Goal: Task Accomplishment & Management: Complete application form

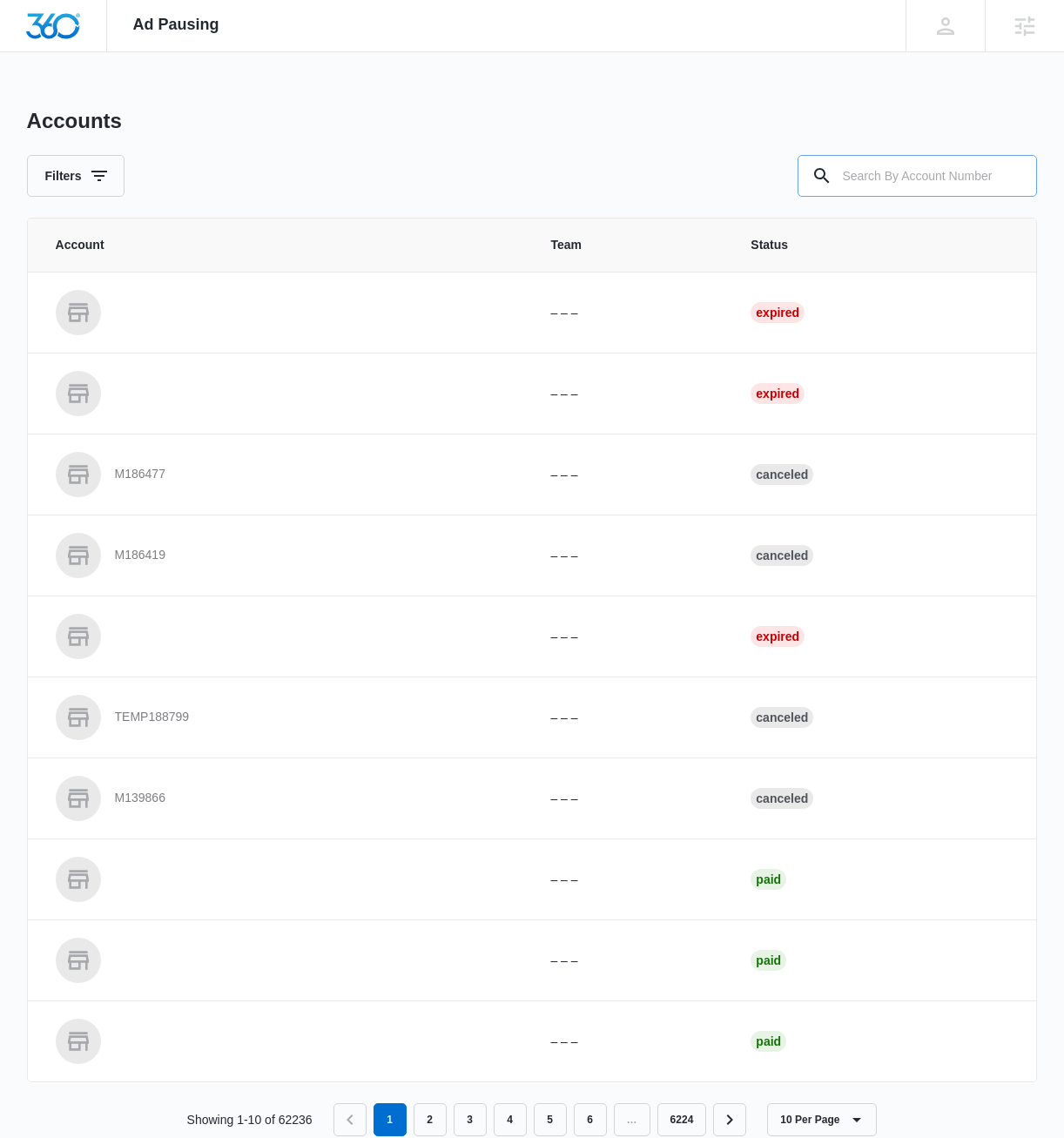
click at [901, 189] on input "text" at bounding box center [917, 175] width 239 height 41
paste input "M338955"
type input "M338955"
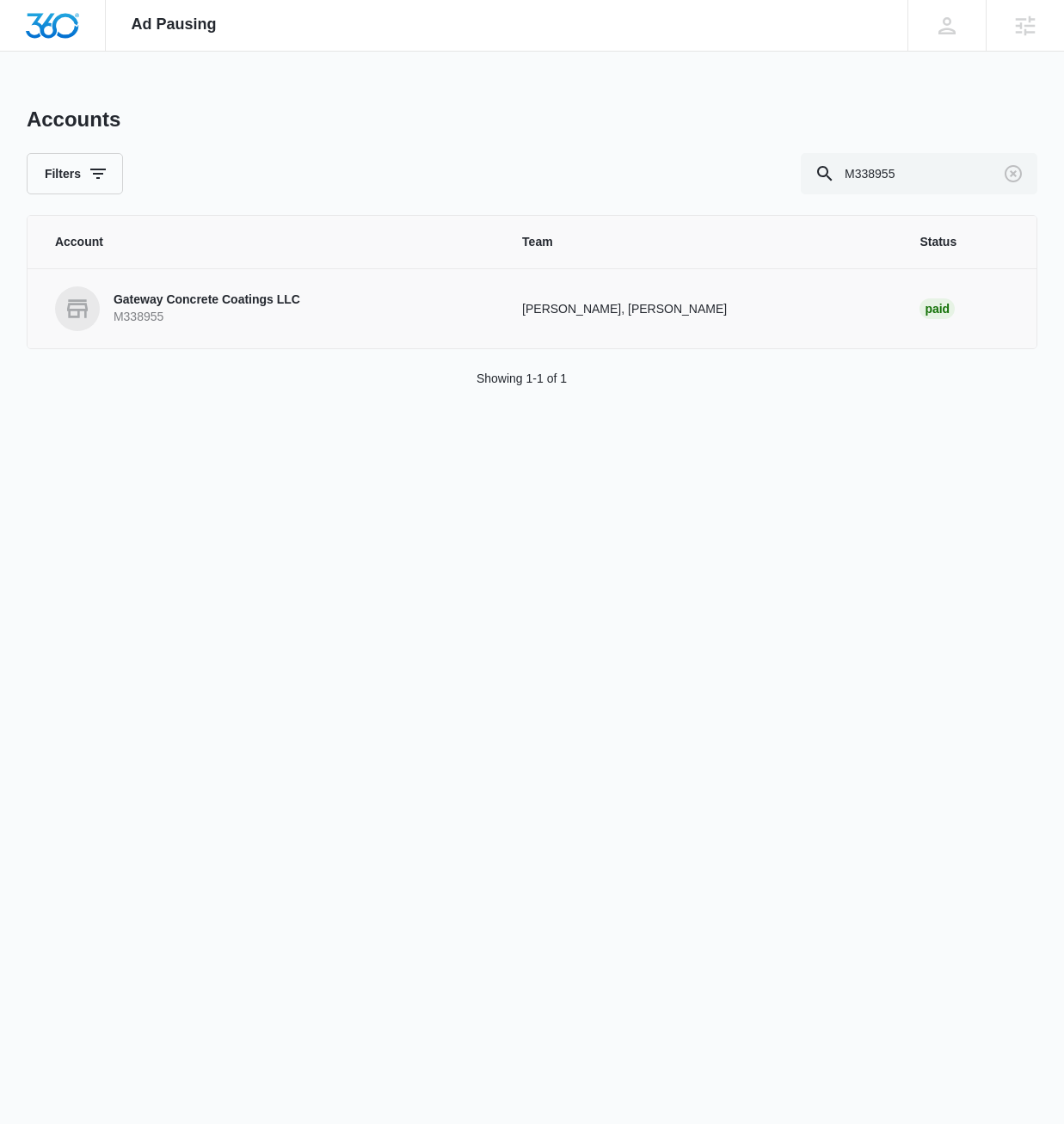
click at [209, 319] on p "M338955" at bounding box center [206, 317] width 186 height 17
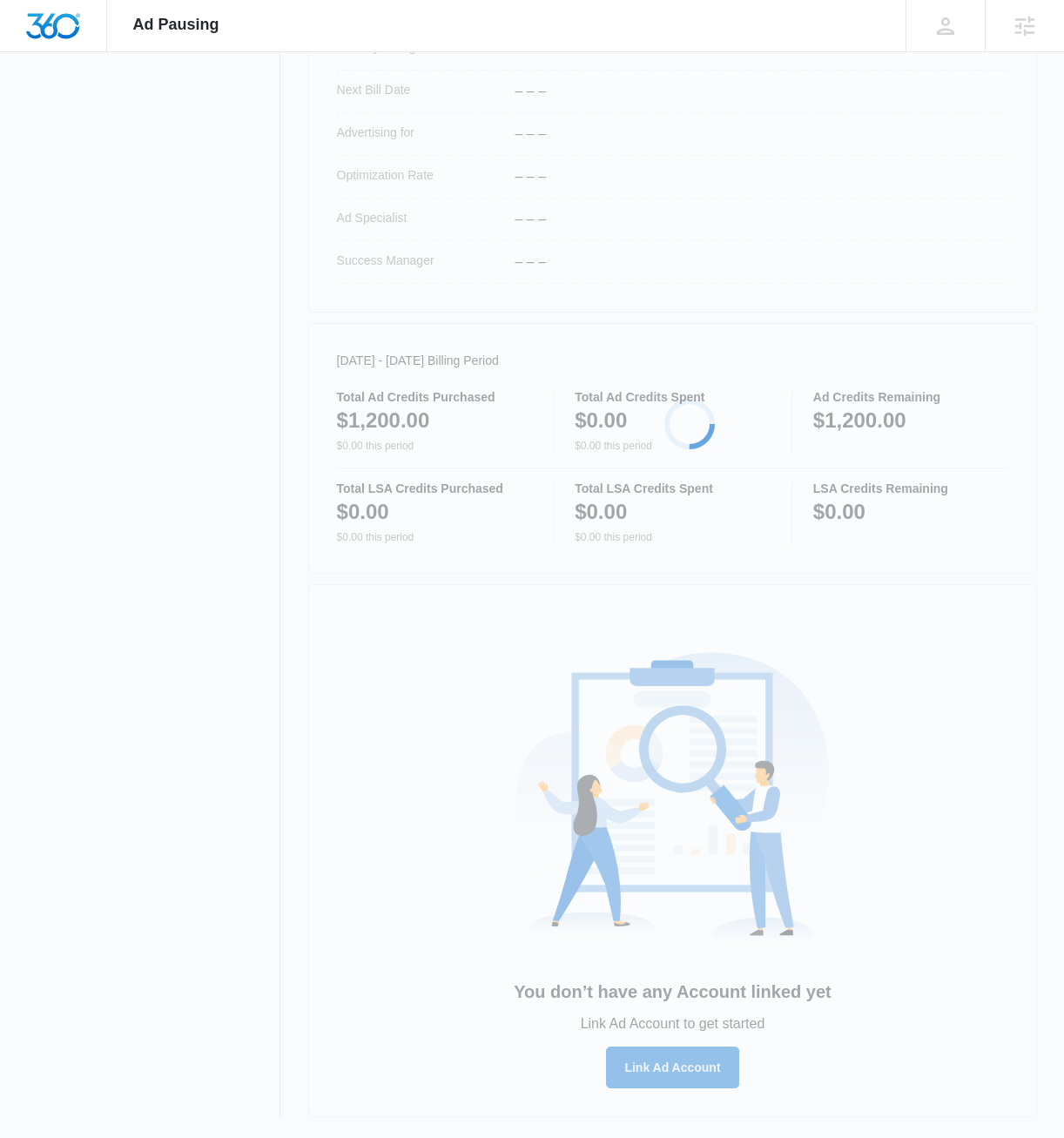
scroll to position [605, 0]
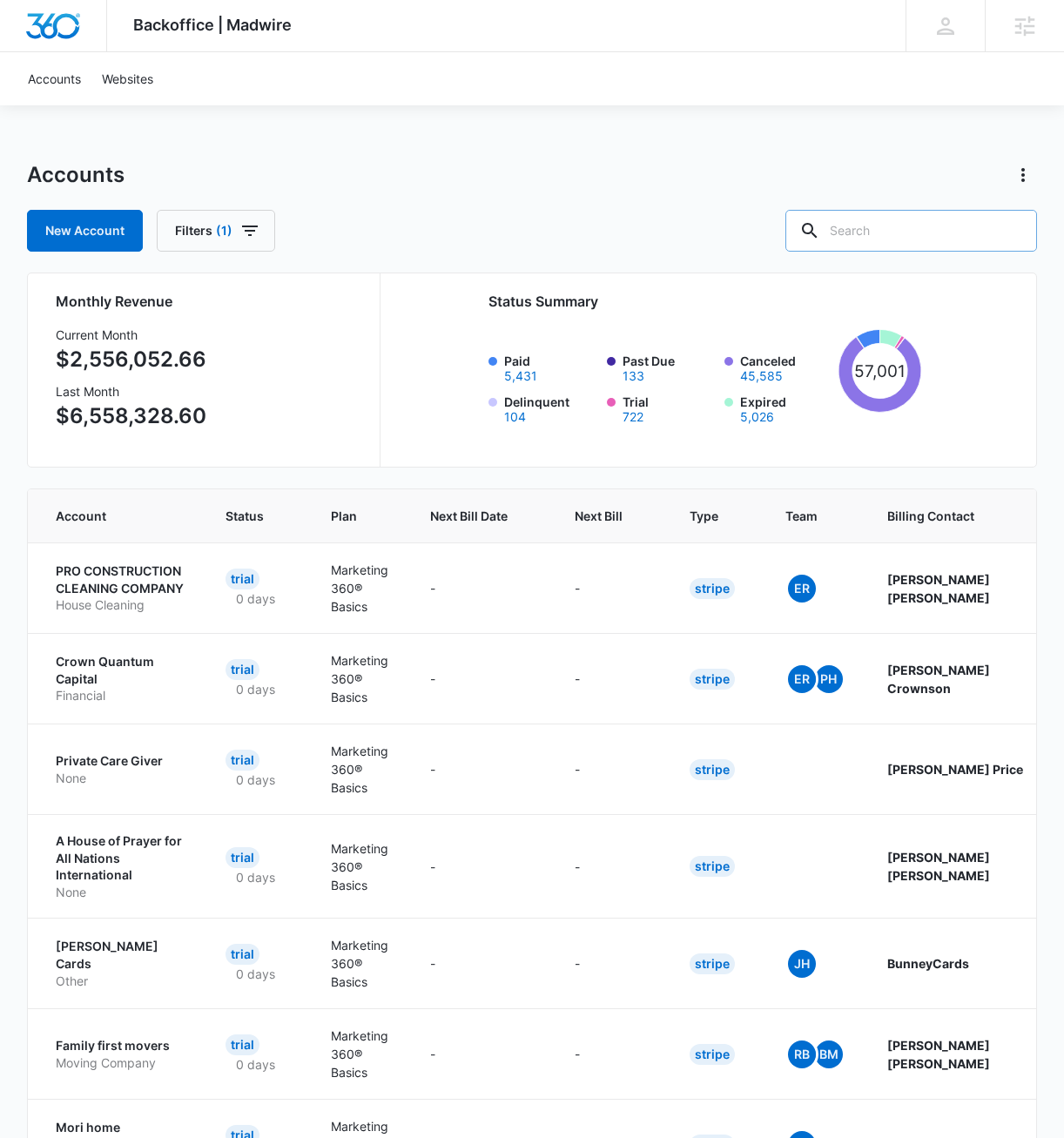
click at [917, 230] on input "text" at bounding box center [910, 230] width 251 height 41
paste input "M338955"
type input "M338955"
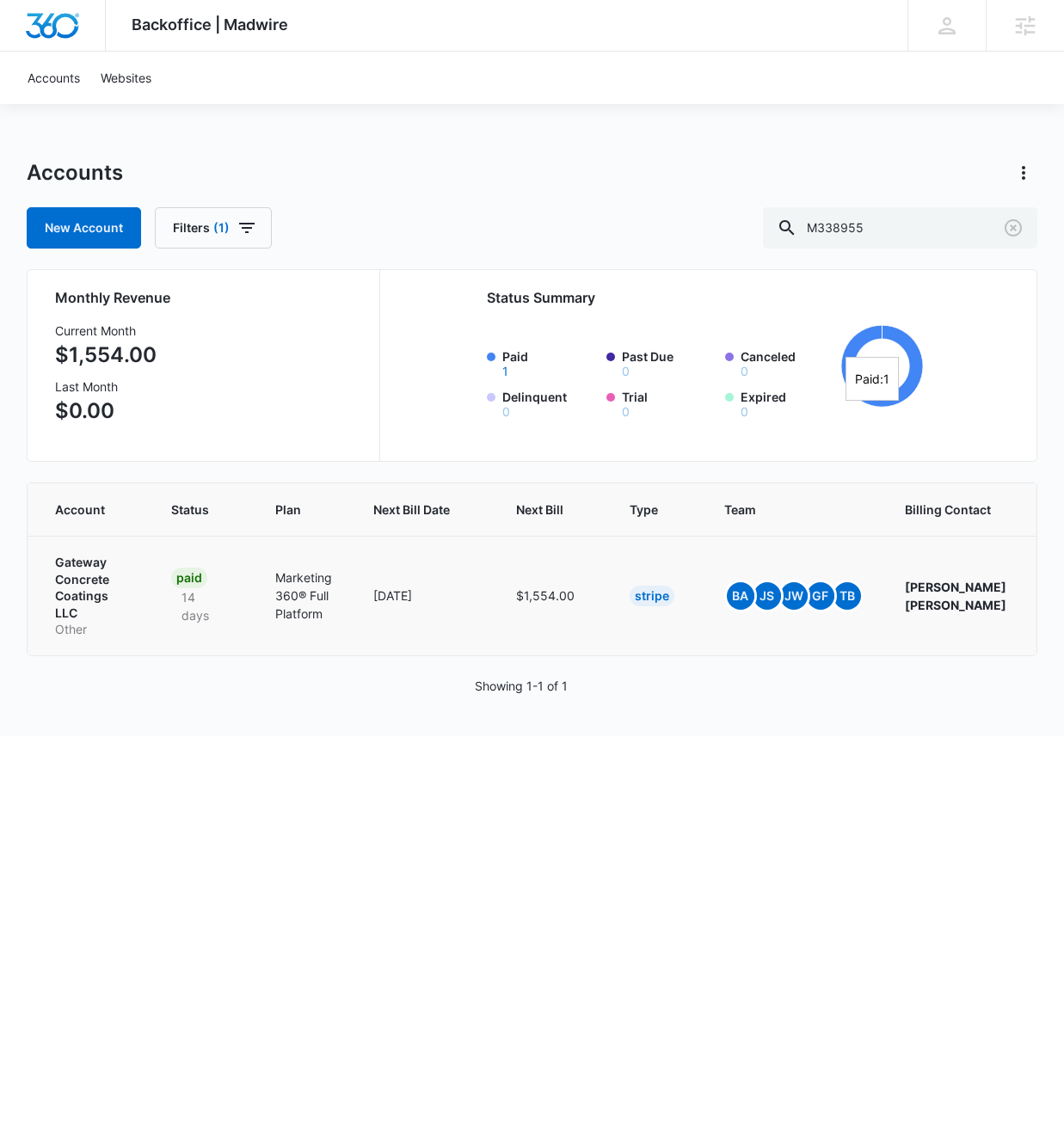
click at [75, 590] on p "Gateway Concrete Coatings LLC" at bounding box center [93, 587] width 75 height 67
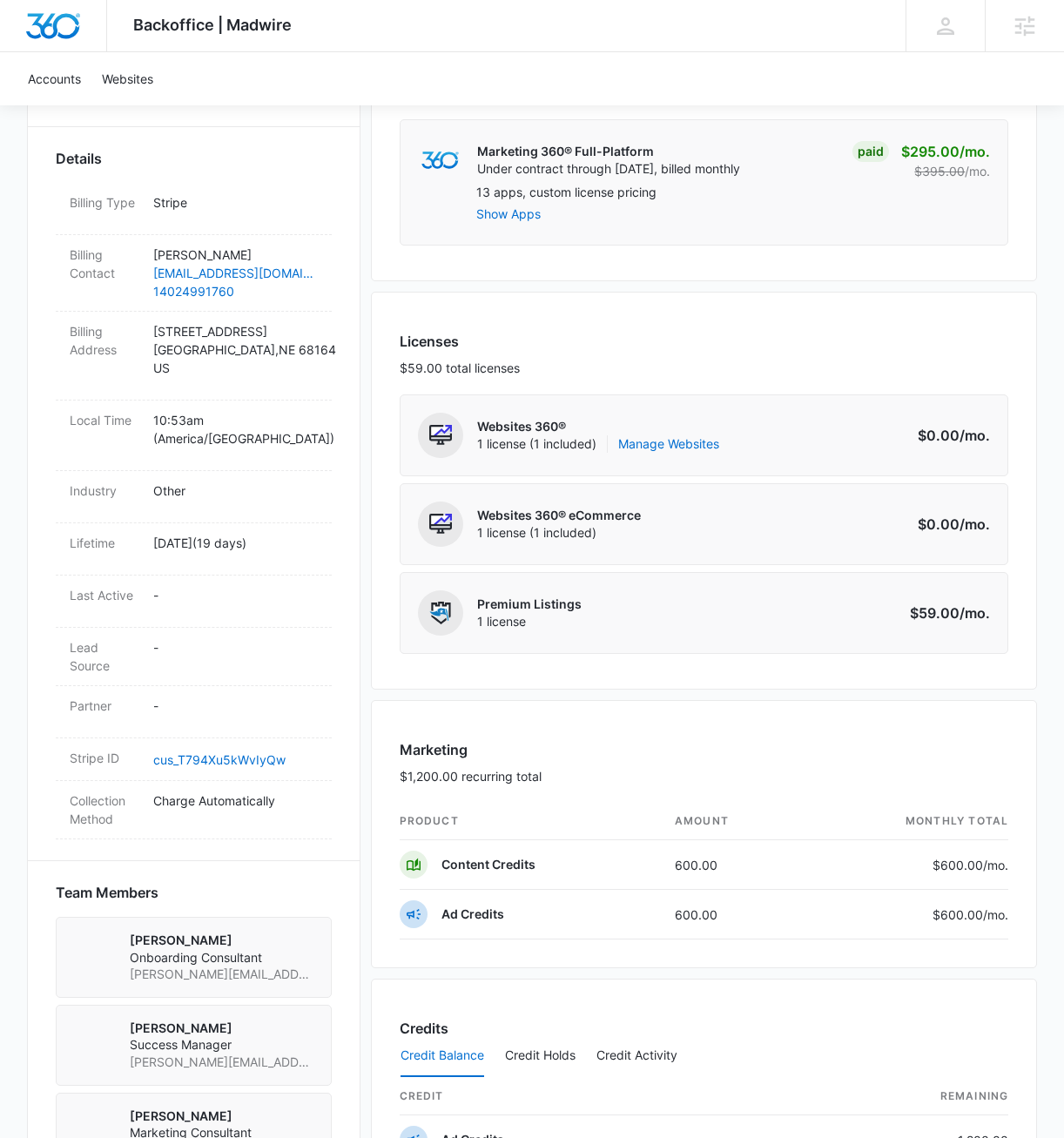
scroll to position [560, 0]
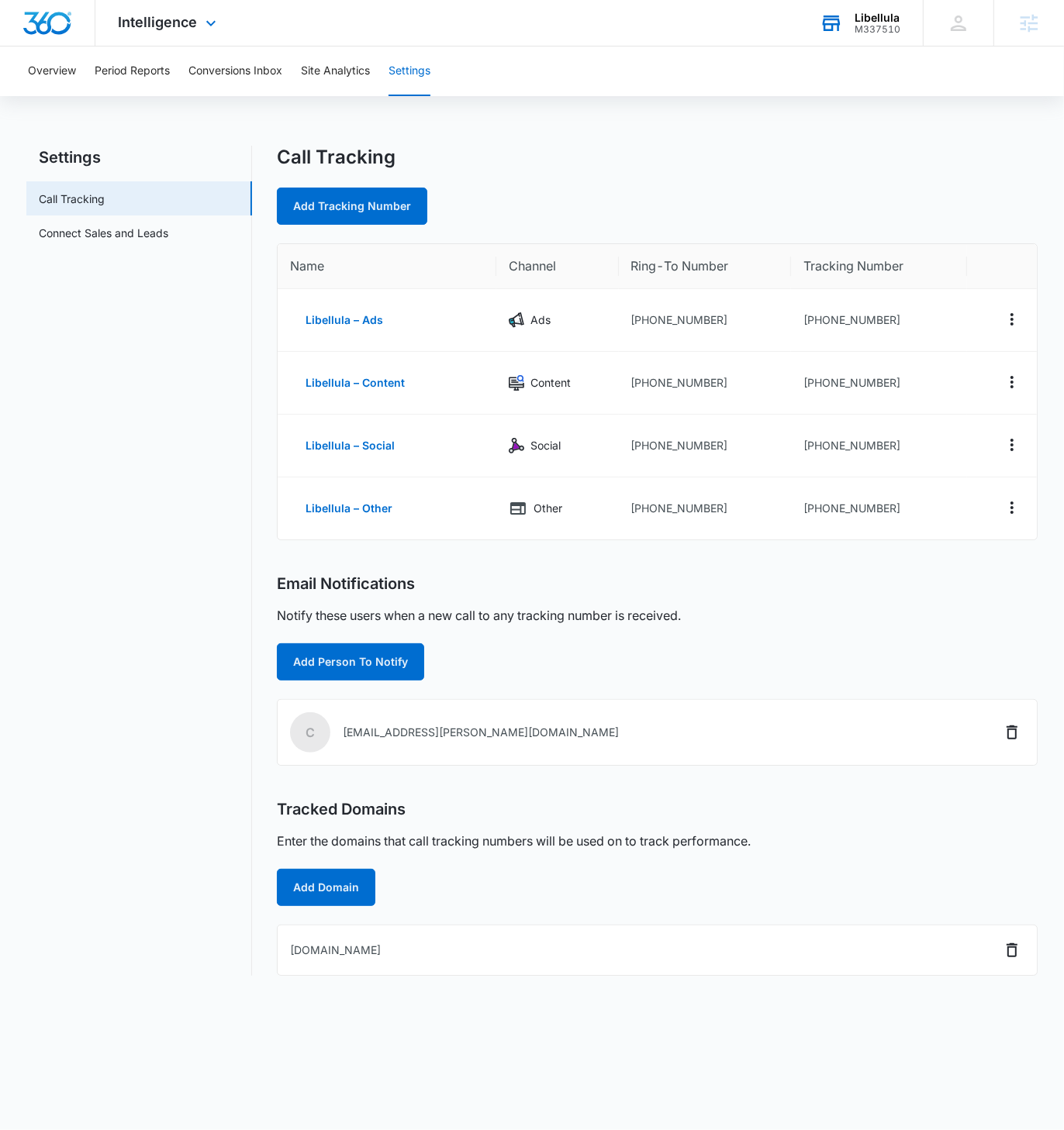
click at [889, 19] on div "Libellula" at bounding box center [877, 17] width 46 height 12
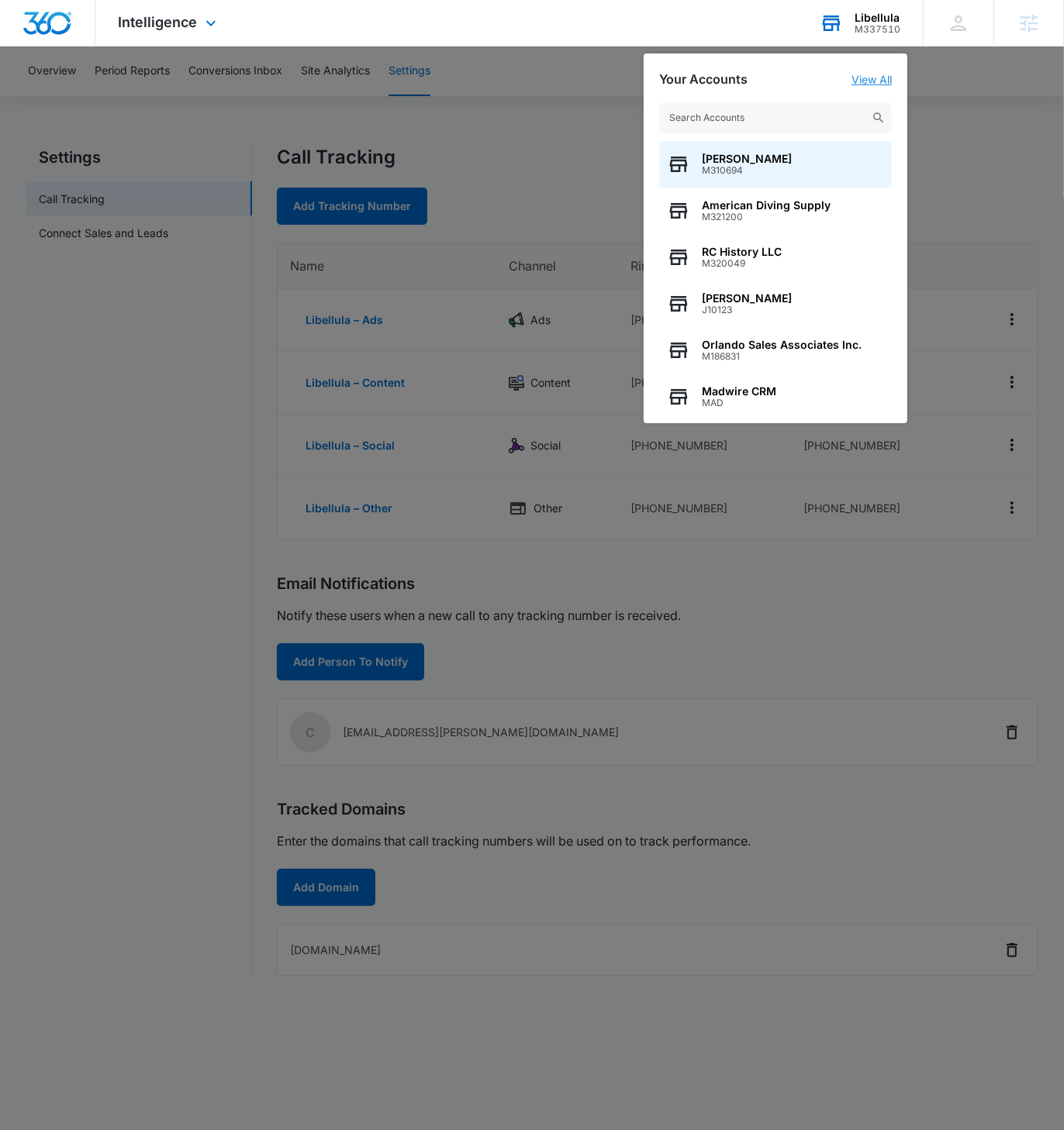
click at [862, 78] on link "View All" at bounding box center [871, 79] width 40 height 13
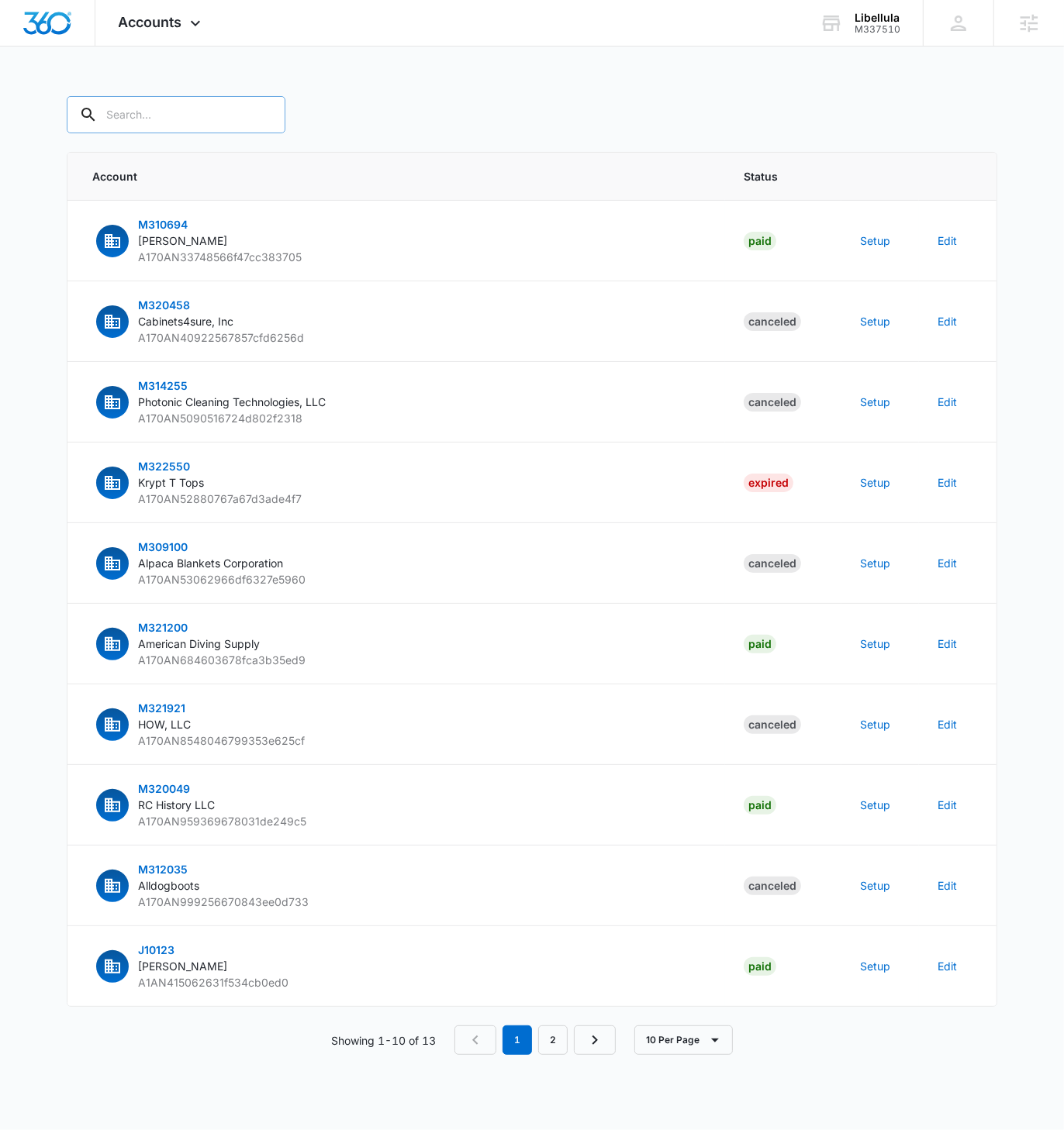
click at [182, 126] on input "text" at bounding box center [175, 114] width 219 height 37
paste input "M337510"
type input "M337510"
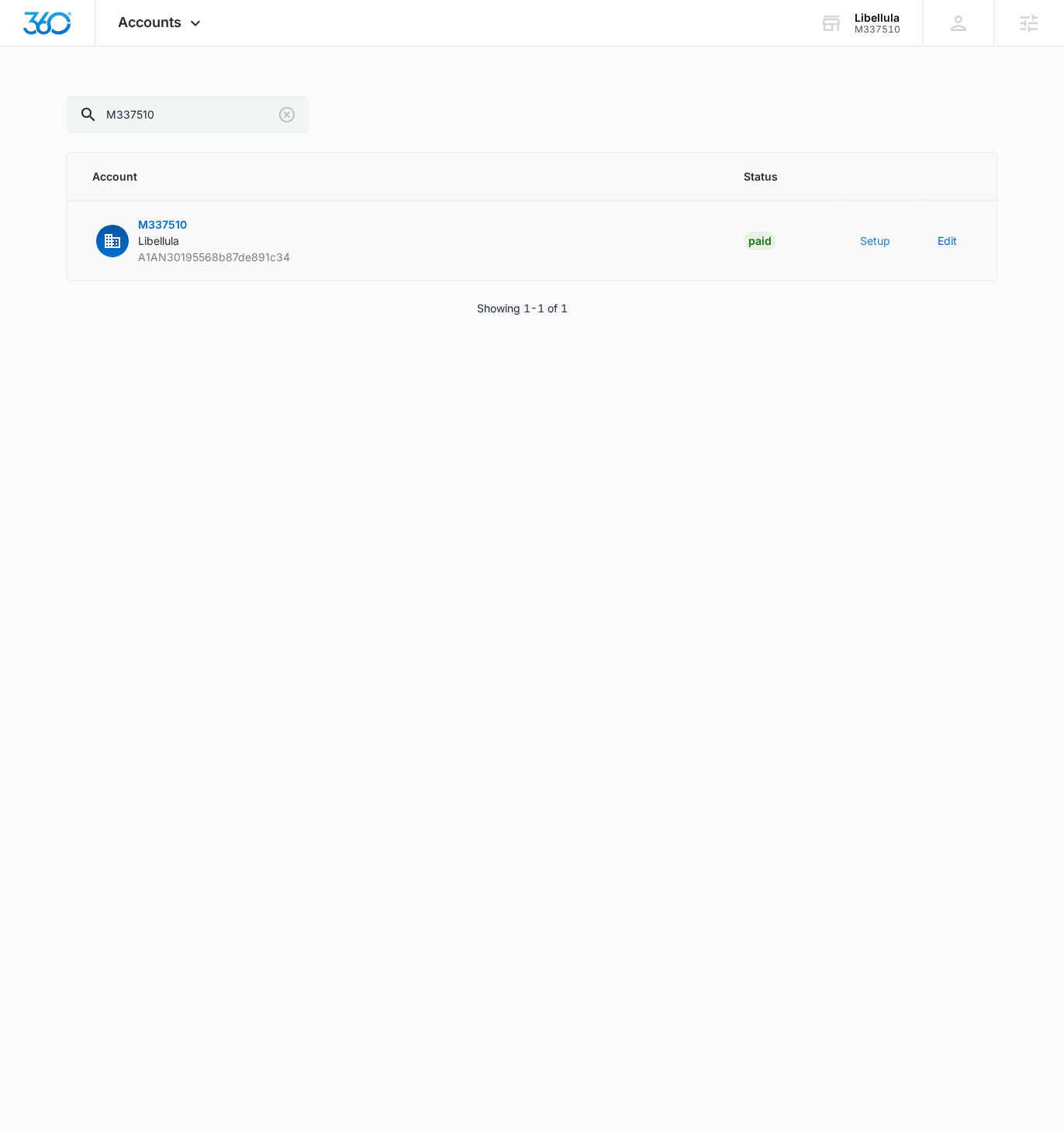
click at [868, 234] on button "Setup" at bounding box center [875, 241] width 30 height 16
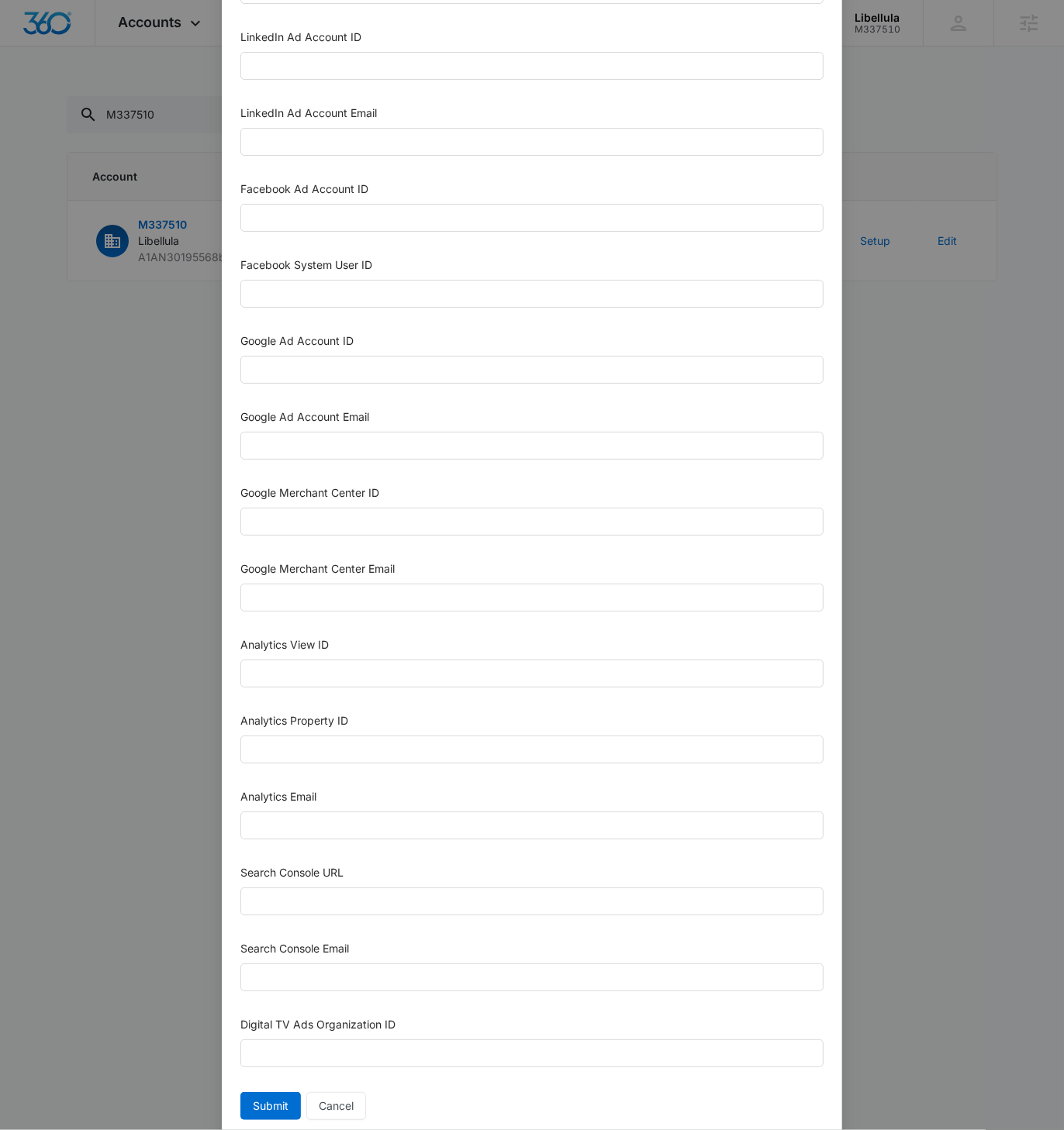
scroll to position [238, 0]
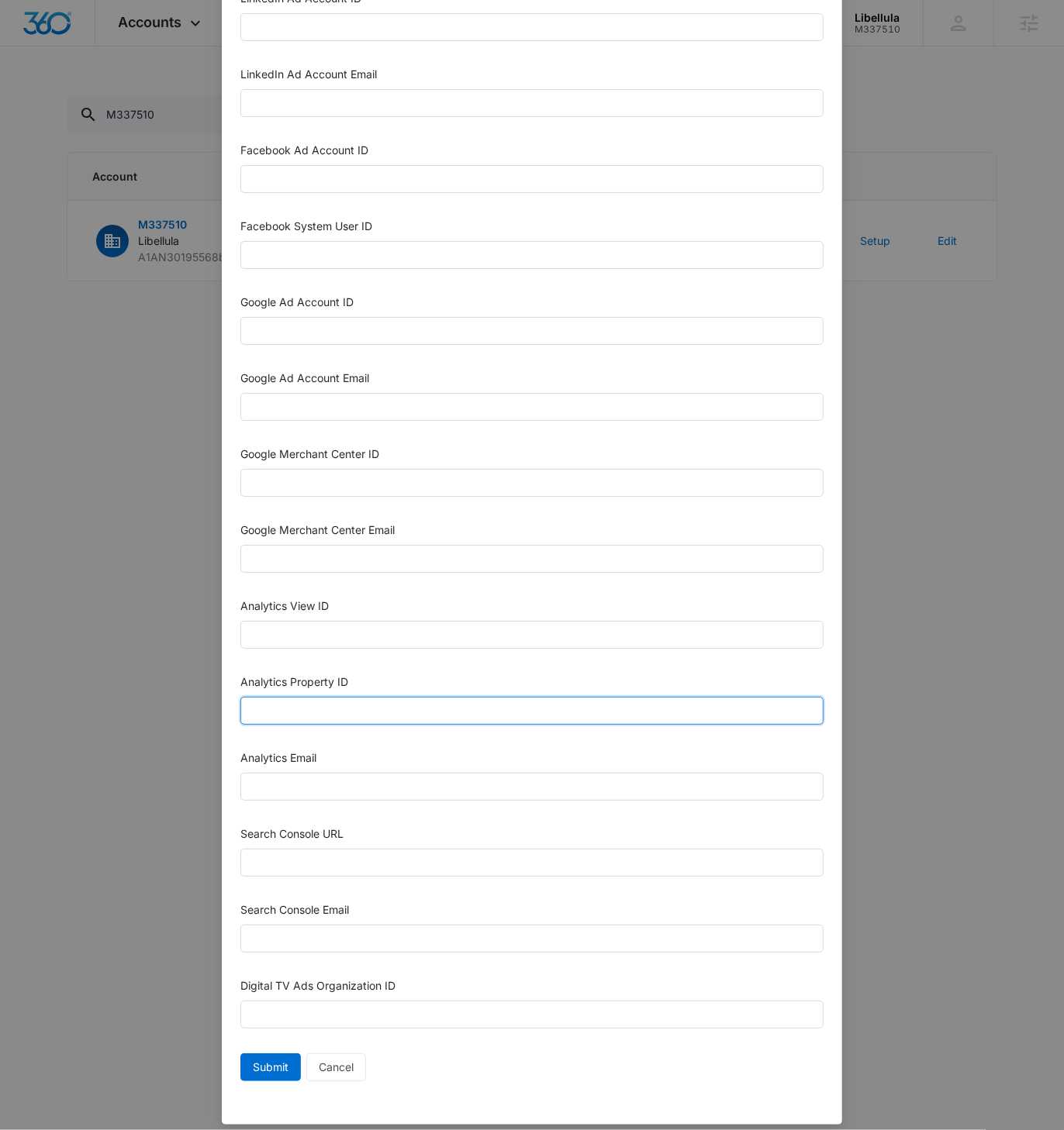
click at [295, 703] on input "Analytics Property ID" at bounding box center [531, 710] width 583 height 28
paste input "508458600"
type input "508458600"
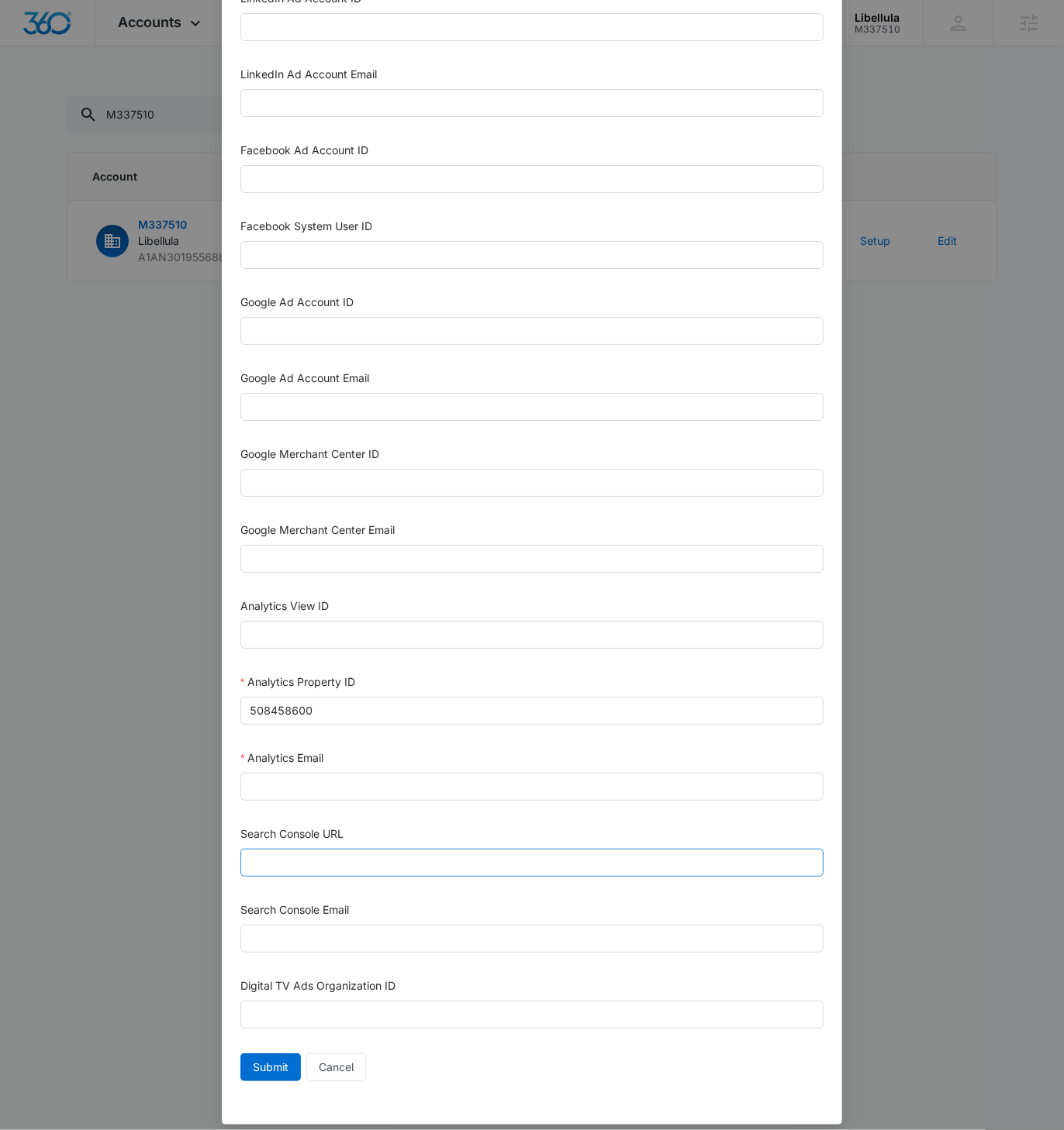
click at [280, 850] on input "Search Console URL" at bounding box center [531, 863] width 583 height 28
paste input "https://www.libellulahealth.com"
type input "https://www.libellulahealth.com"
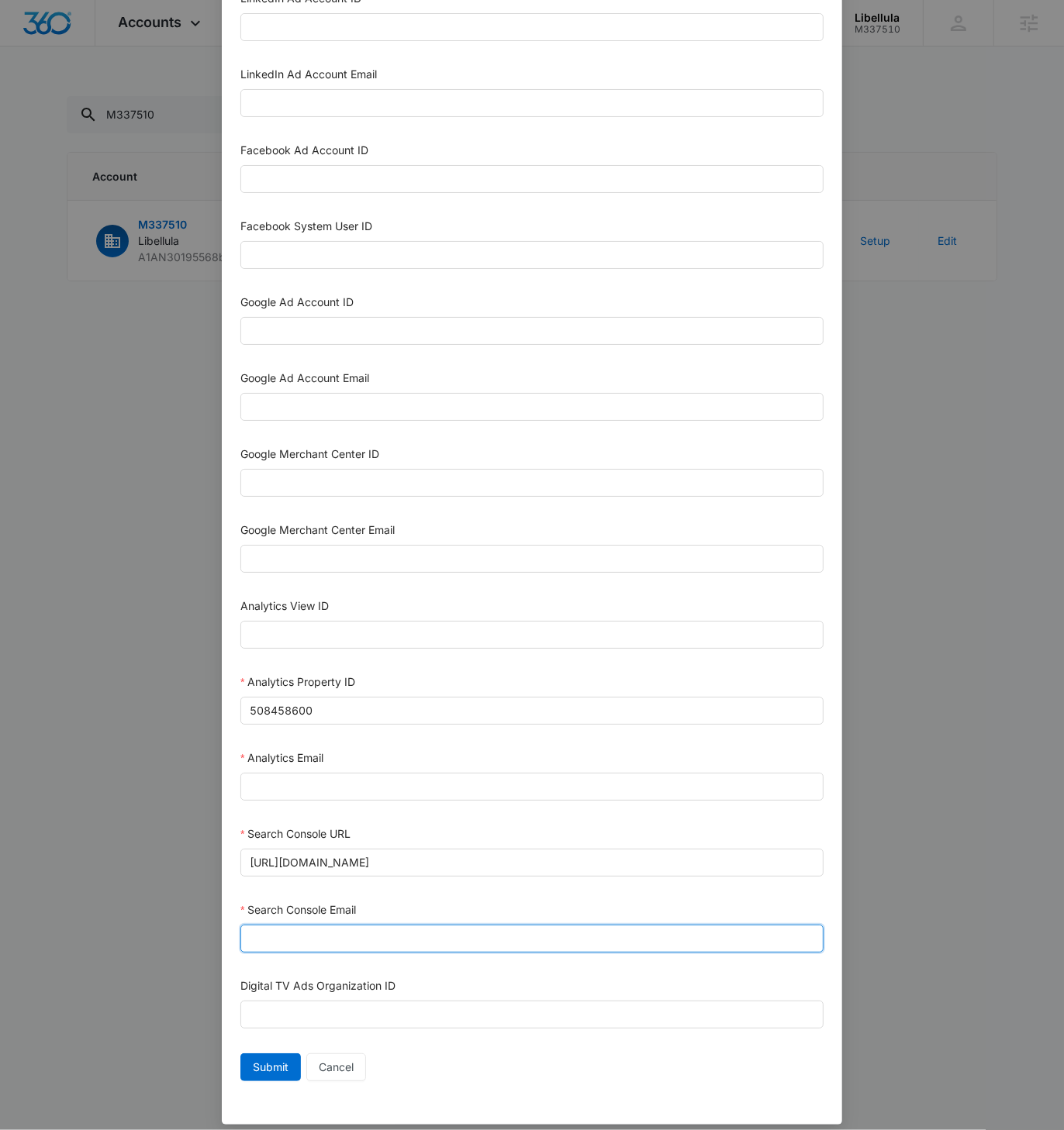
click at [368, 924] on input "Search Console Email" at bounding box center [531, 938] width 583 height 28
click at [369, 924] on input "Search Console Email" at bounding box center [531, 938] width 583 height 28
paste input "M360+Accounts1023@madwiremedia.com"
type input "M360+Accounts1023@madwiremedia.com"
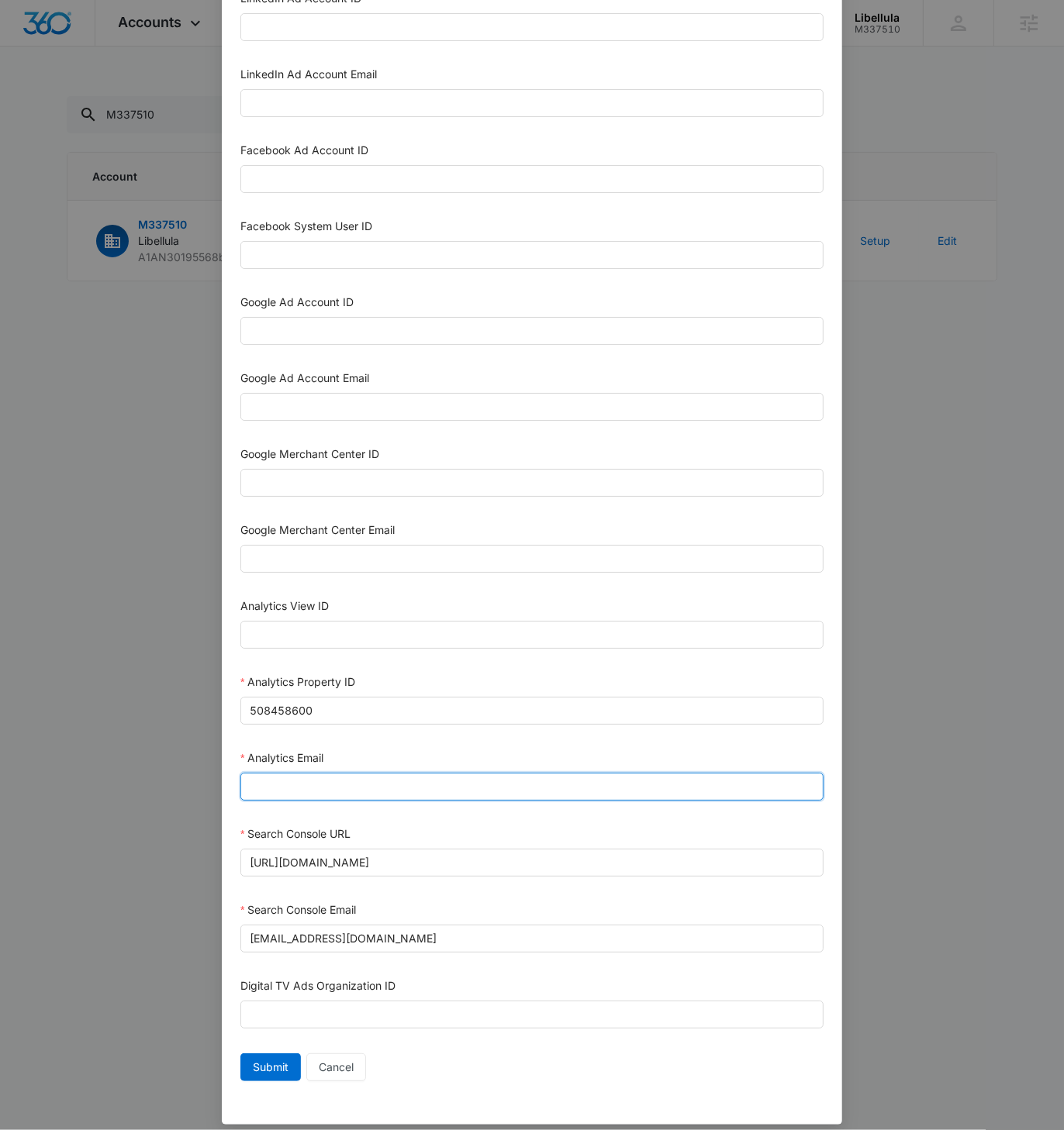
click at [325, 780] on input "Analytics Email" at bounding box center [531, 787] width 583 height 28
paste input "M360+Accounts1023@madwiremedia.com"
type input "M360+Accounts1023@madwiremedia.com"
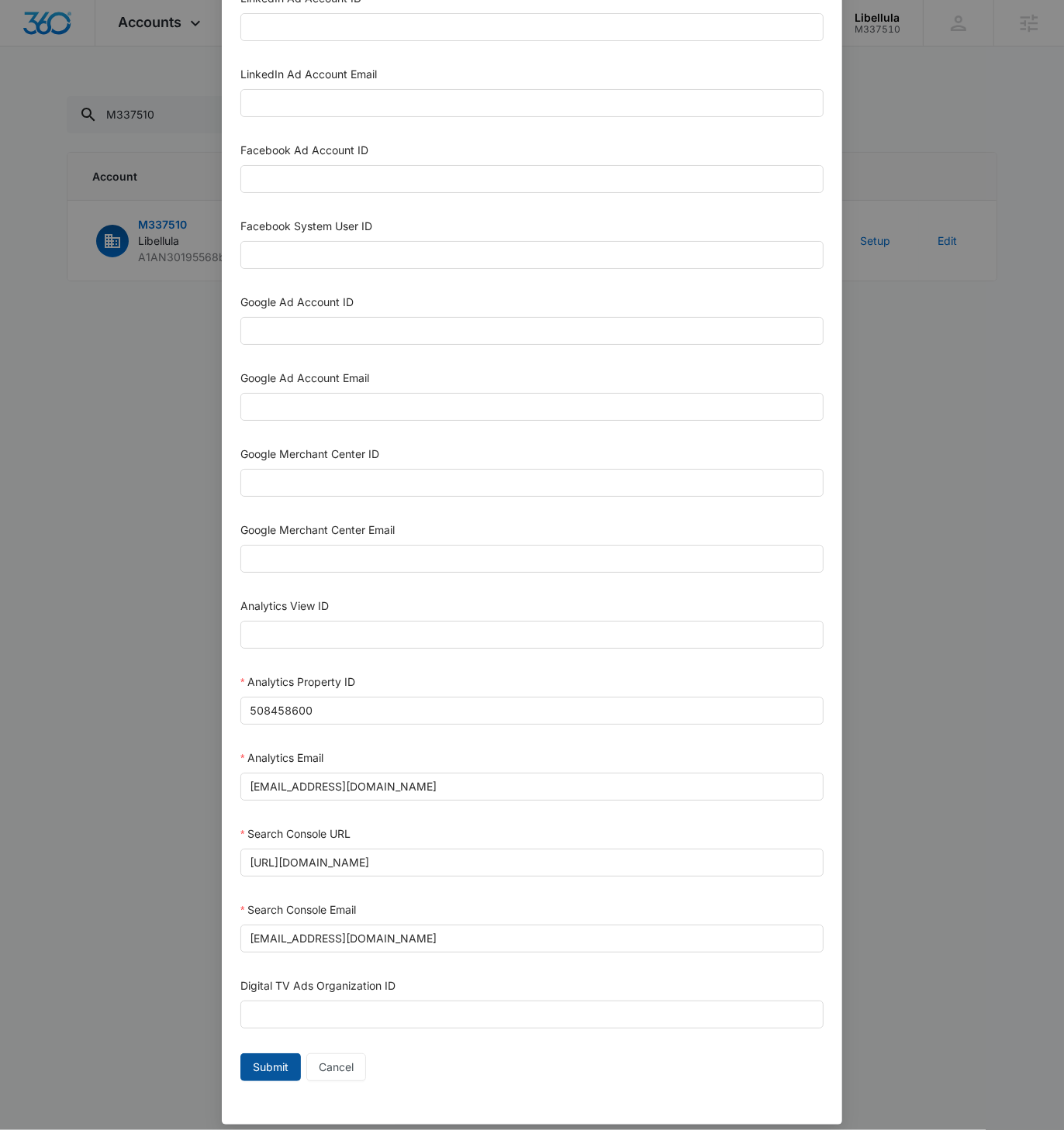
click at [260, 1059] on span "Submit" at bounding box center [271, 1067] width 36 height 17
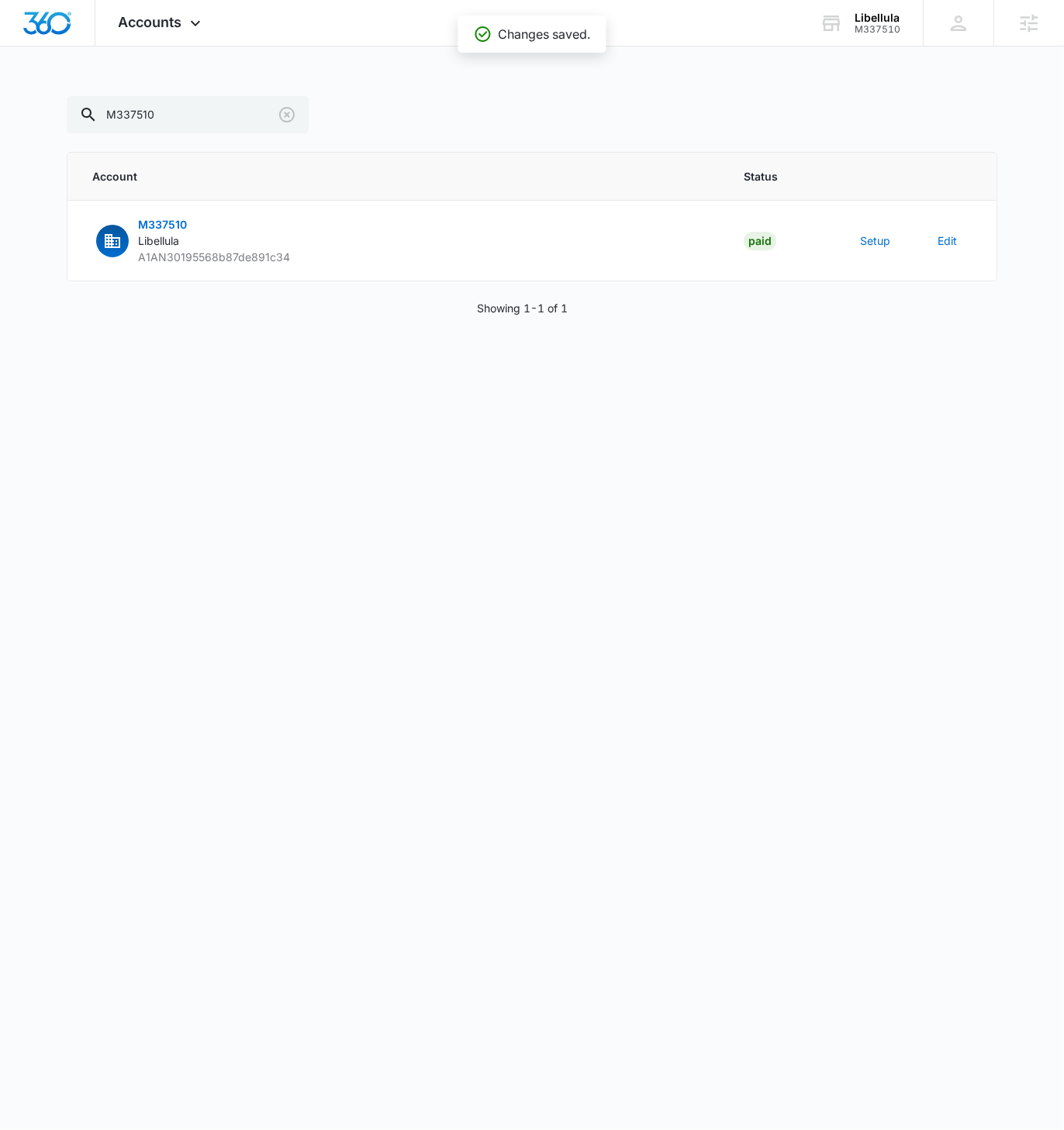
scroll to position [225, 0]
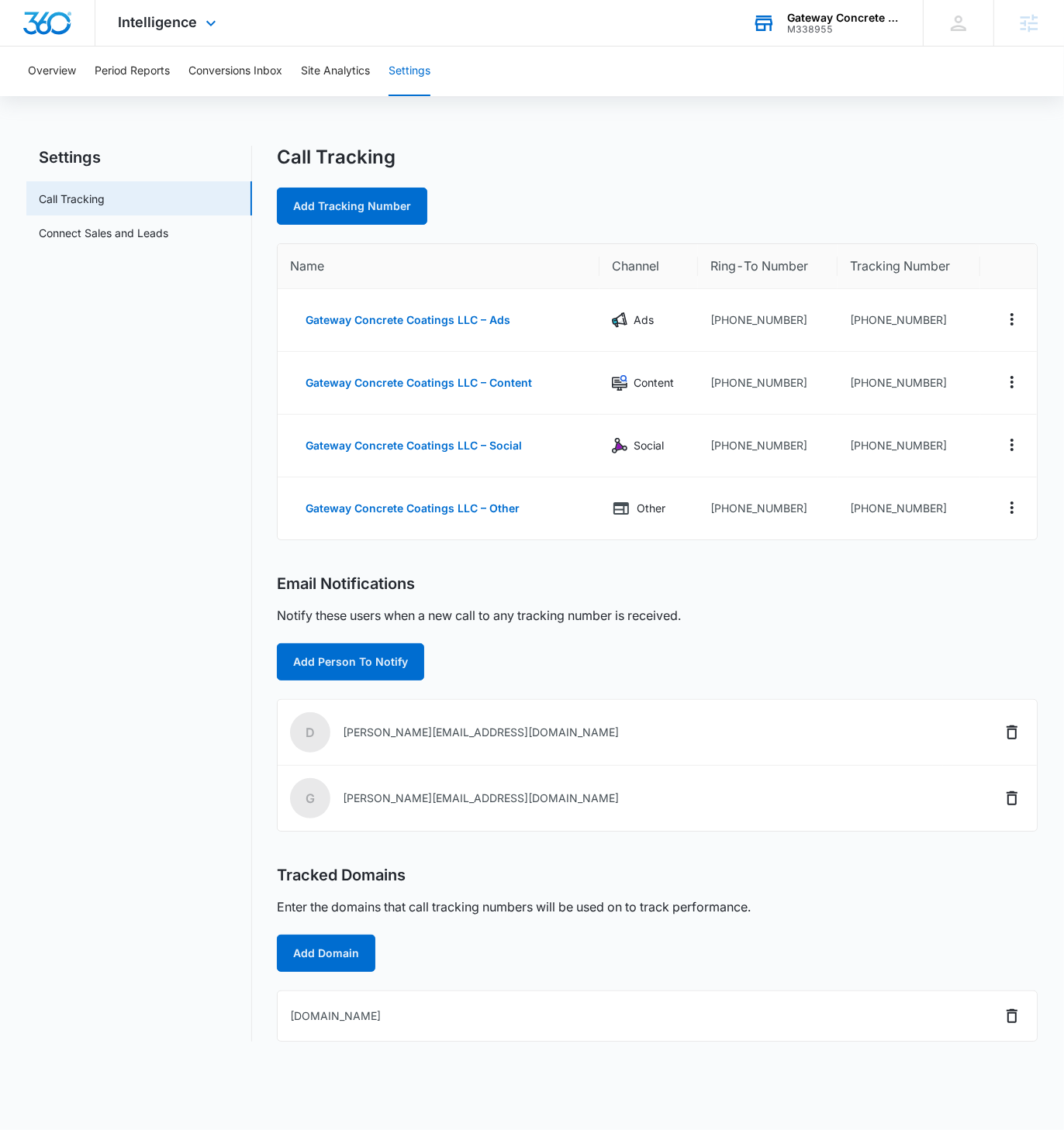
click at [825, 16] on div "Gateway Concrete Coatings LLC" at bounding box center [843, 17] width 113 height 12
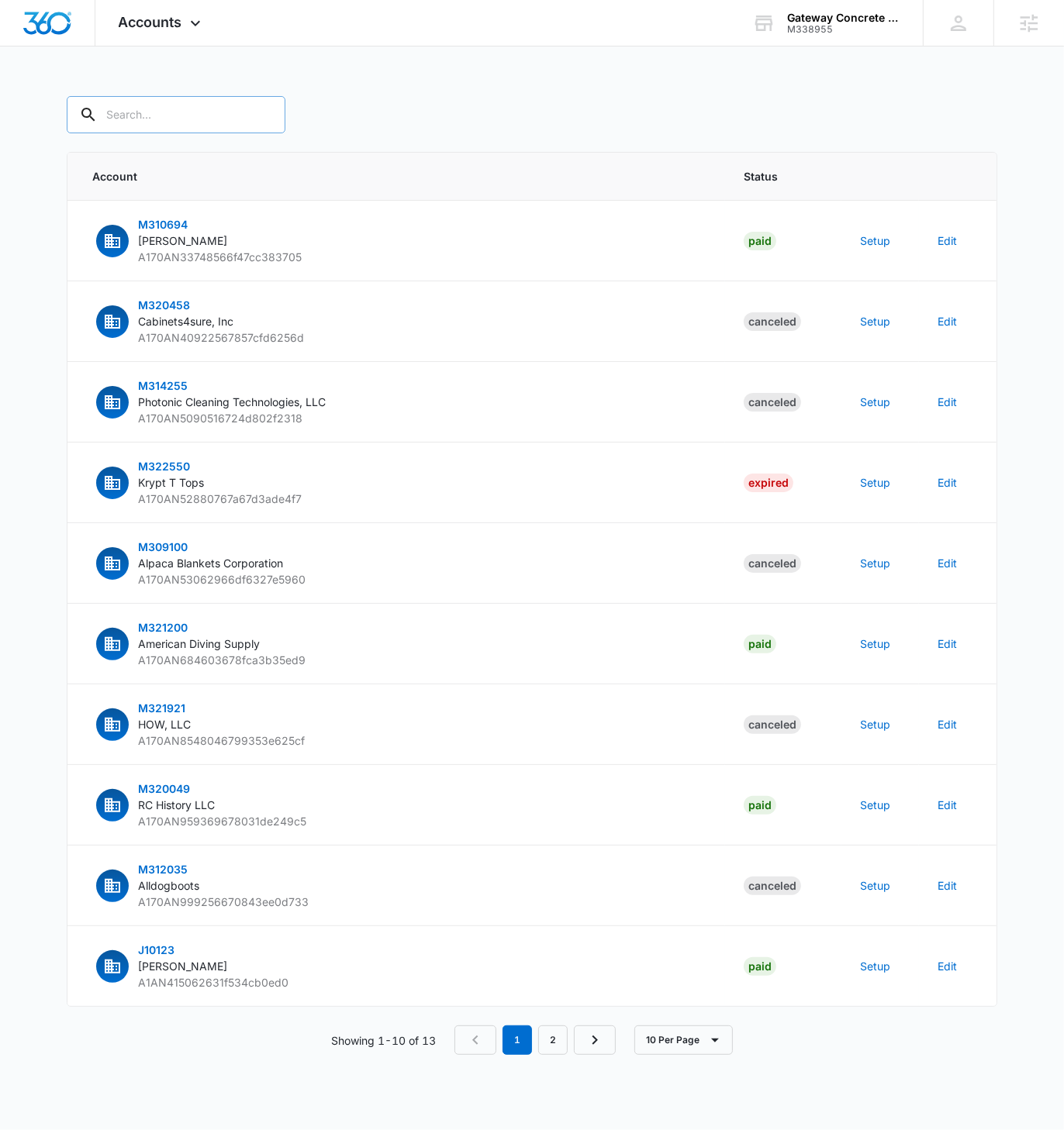
click at [133, 129] on input "text" at bounding box center [175, 114] width 219 height 37
paste input "M338955"
type input "M338955"
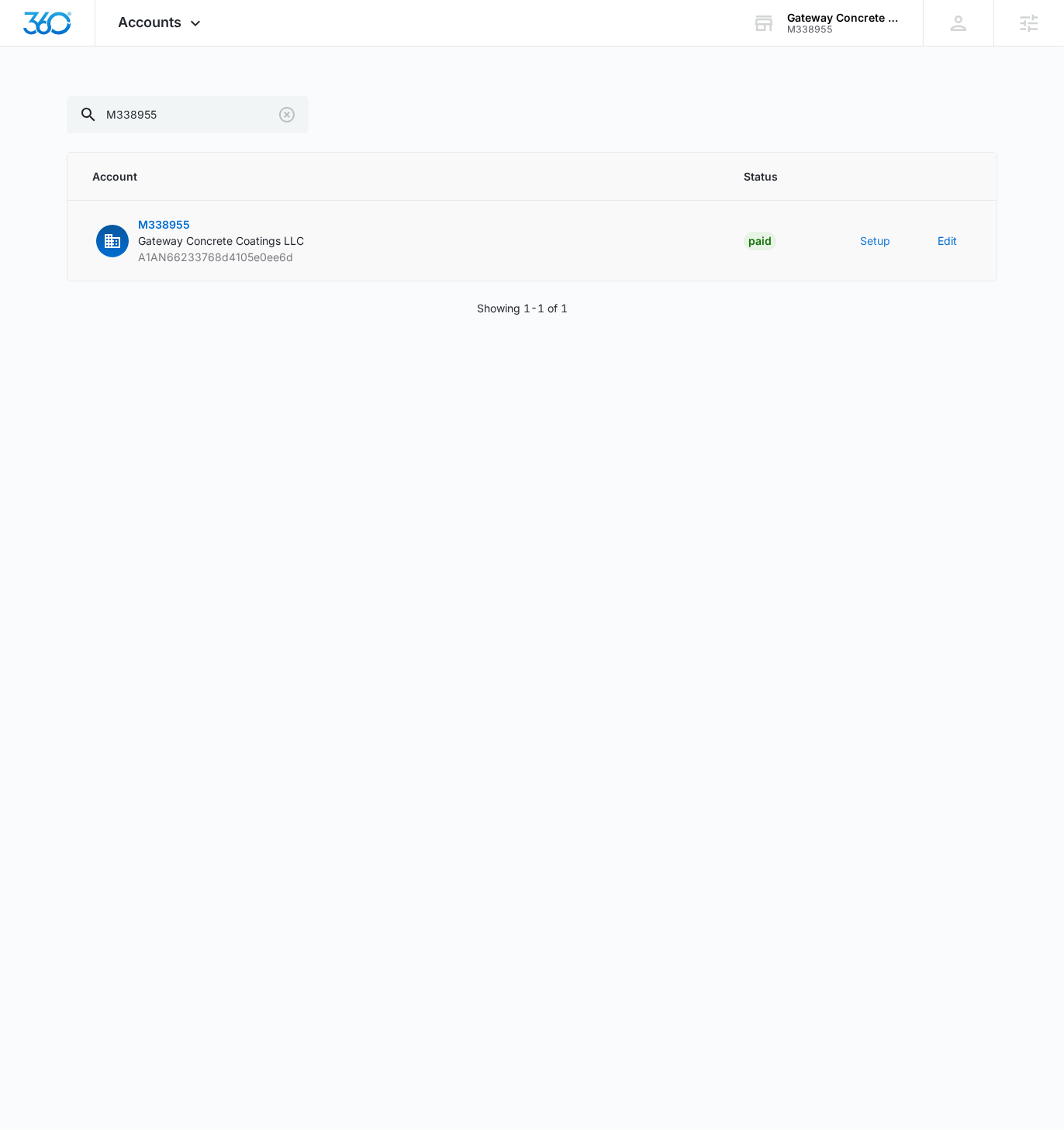
click at [868, 238] on button "Setup" at bounding box center [875, 241] width 30 height 16
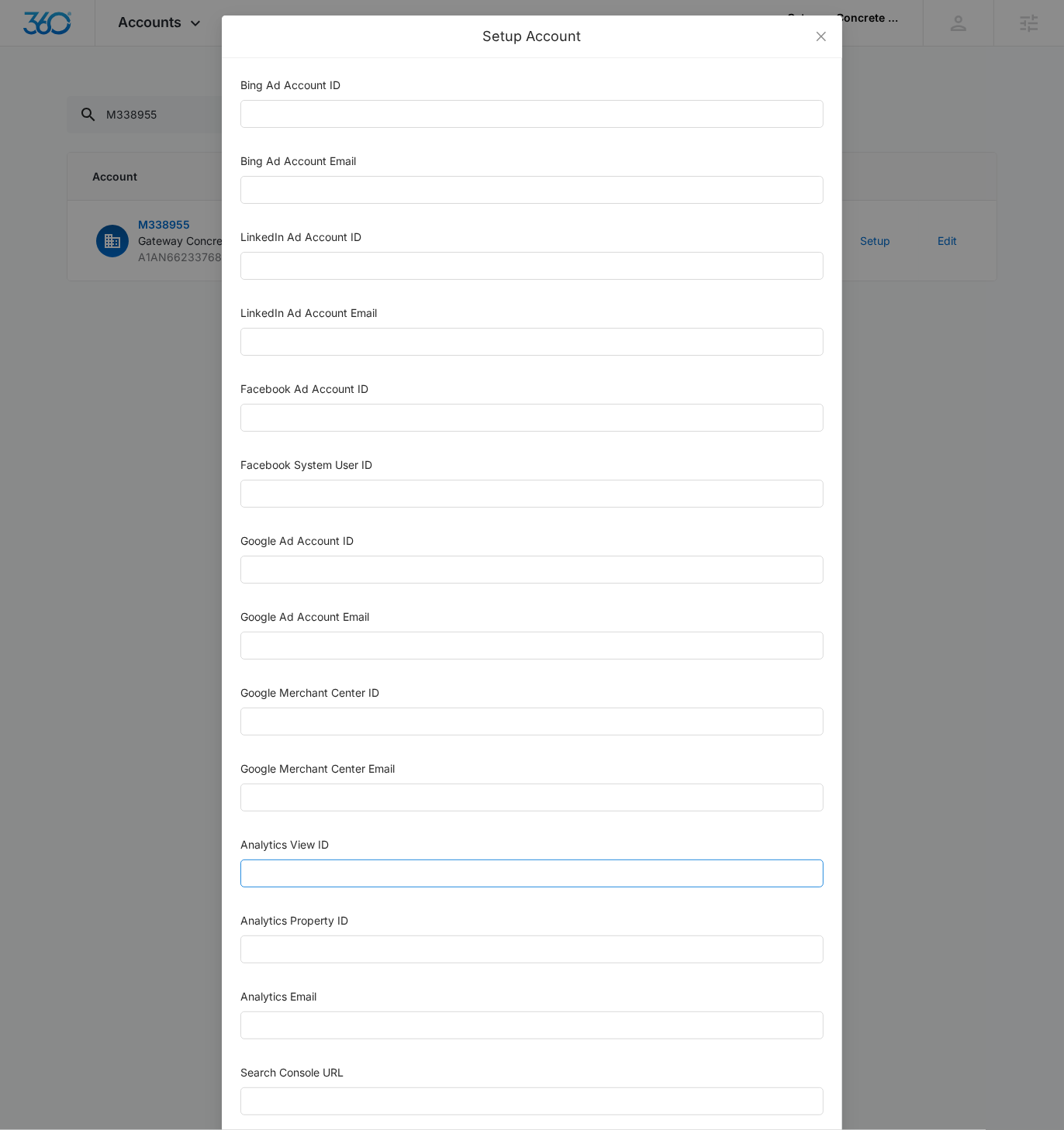
scroll to position [240, 0]
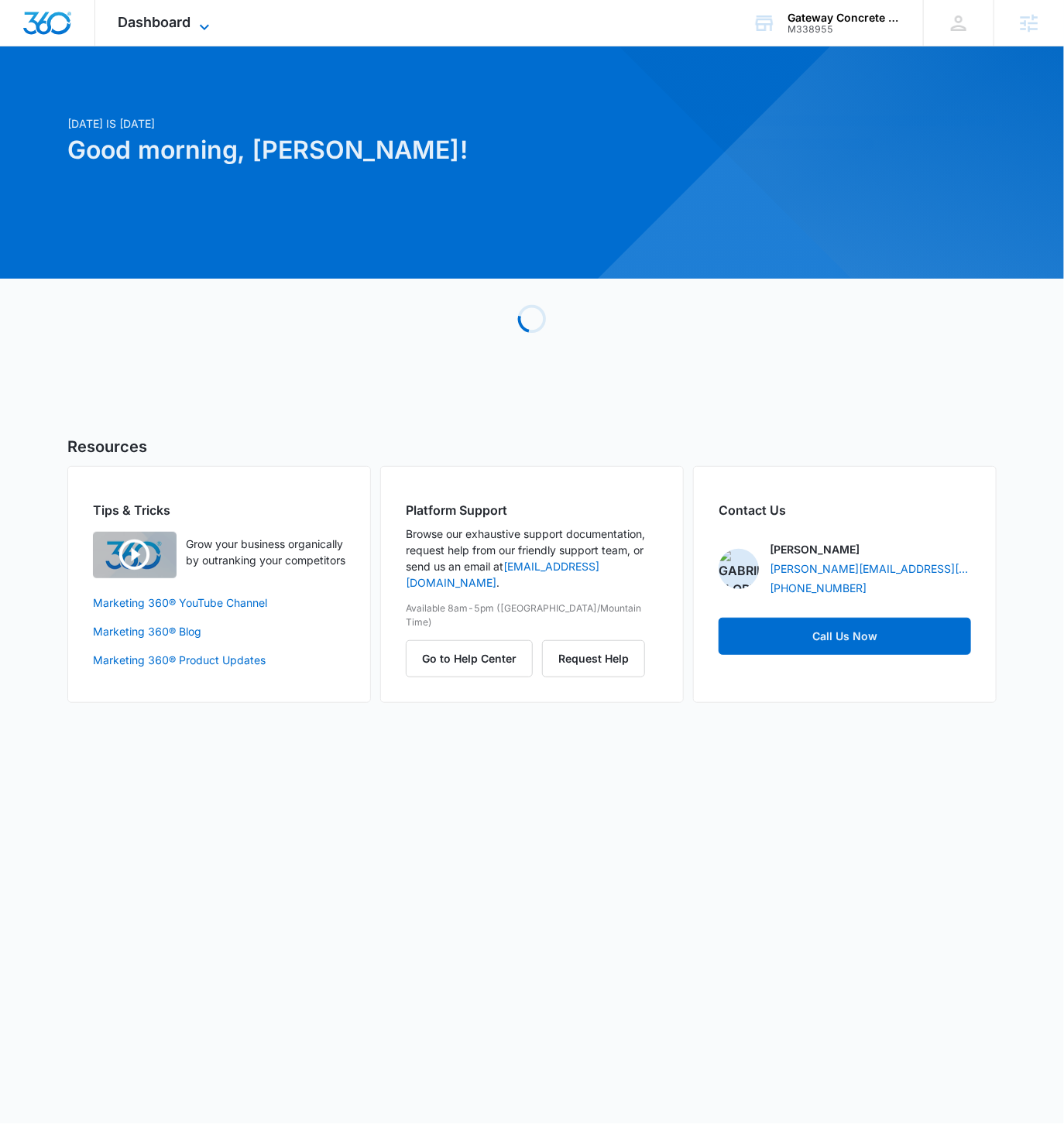
click at [207, 29] on icon at bounding box center [204, 27] width 19 height 19
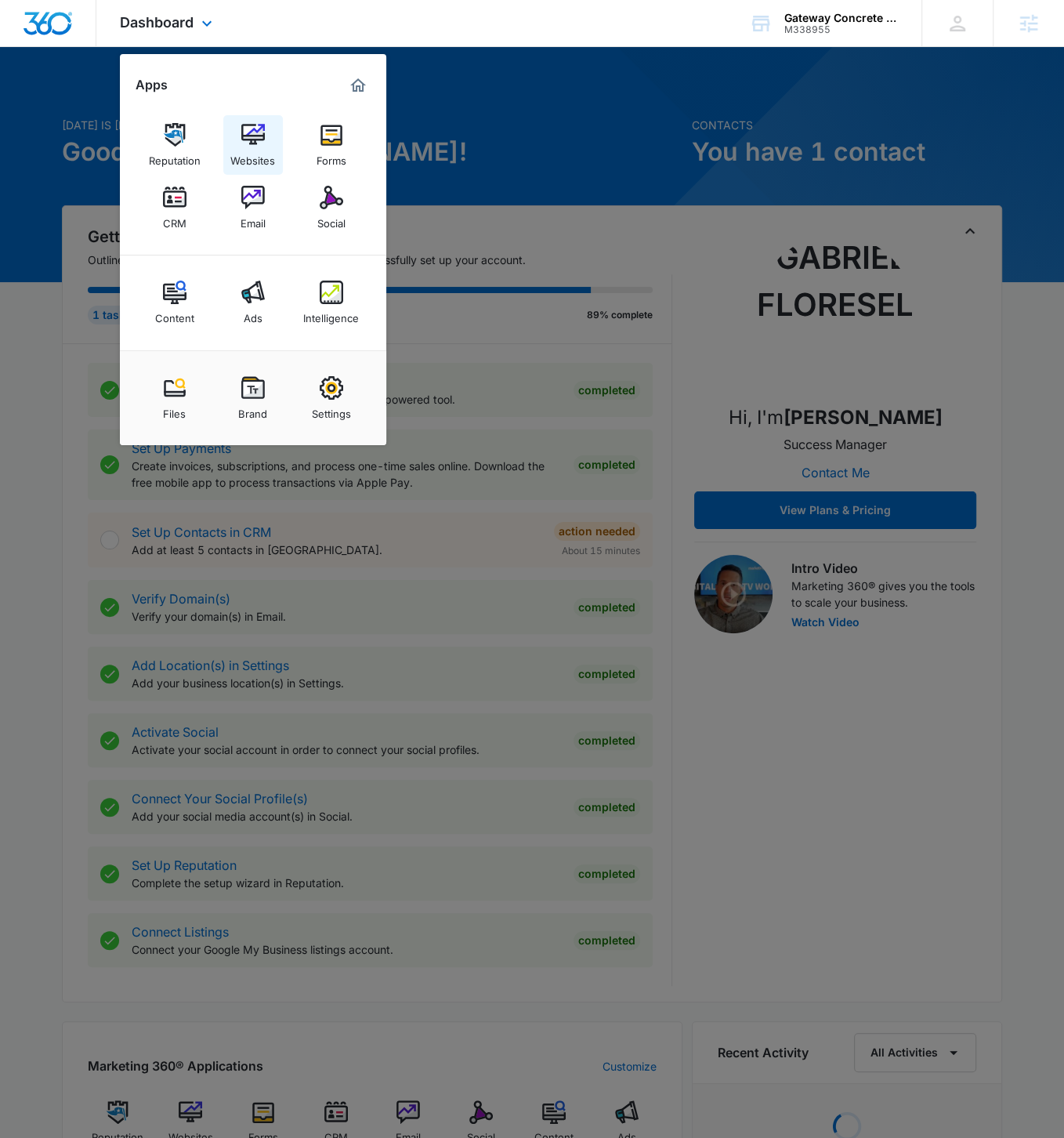
click at [265, 144] on link "Websites" at bounding box center [254, 145] width 60 height 60
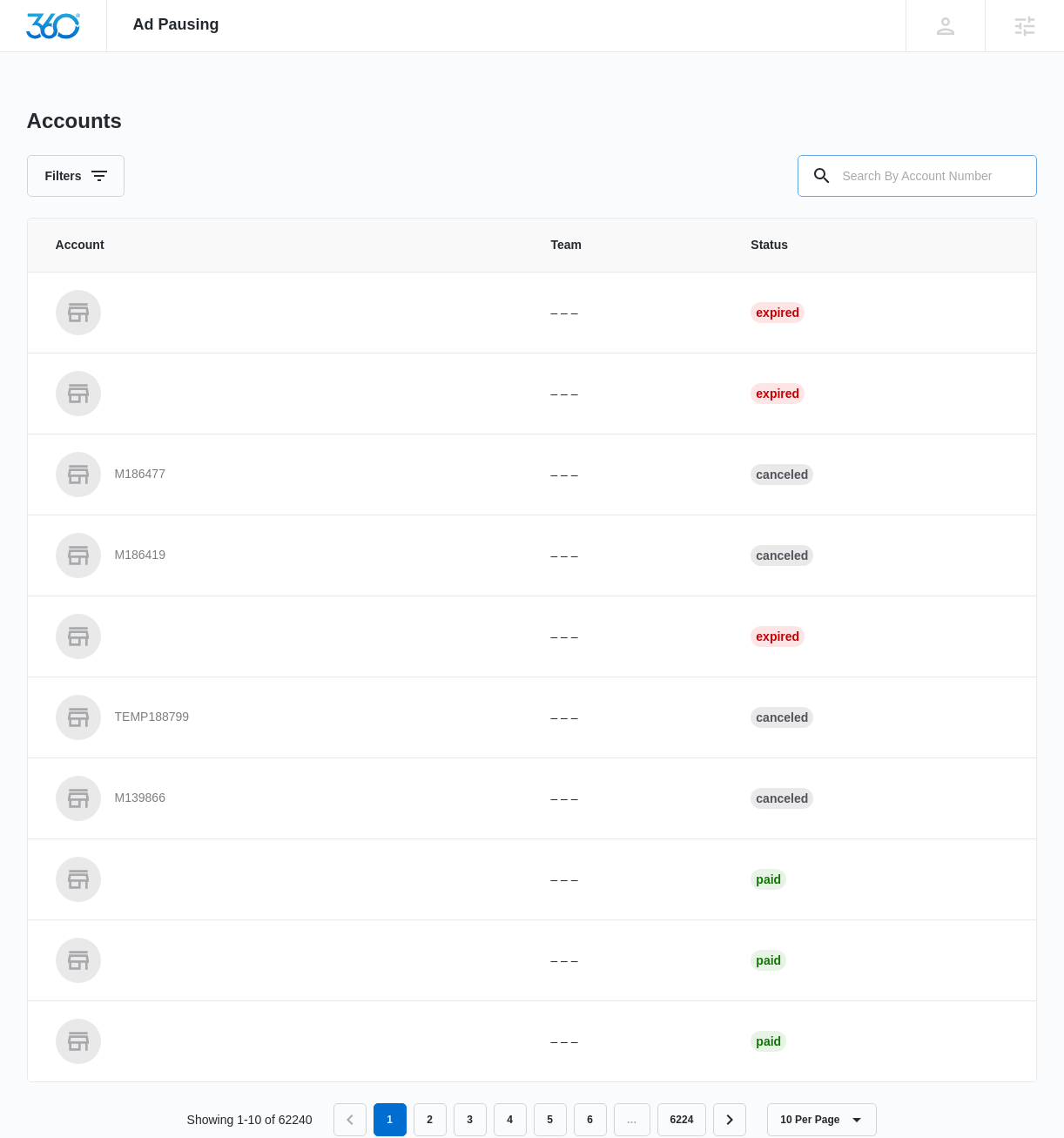
click at [900, 168] on input "text" at bounding box center [917, 175] width 239 height 41
paste input "M338955"
type input "M338955"
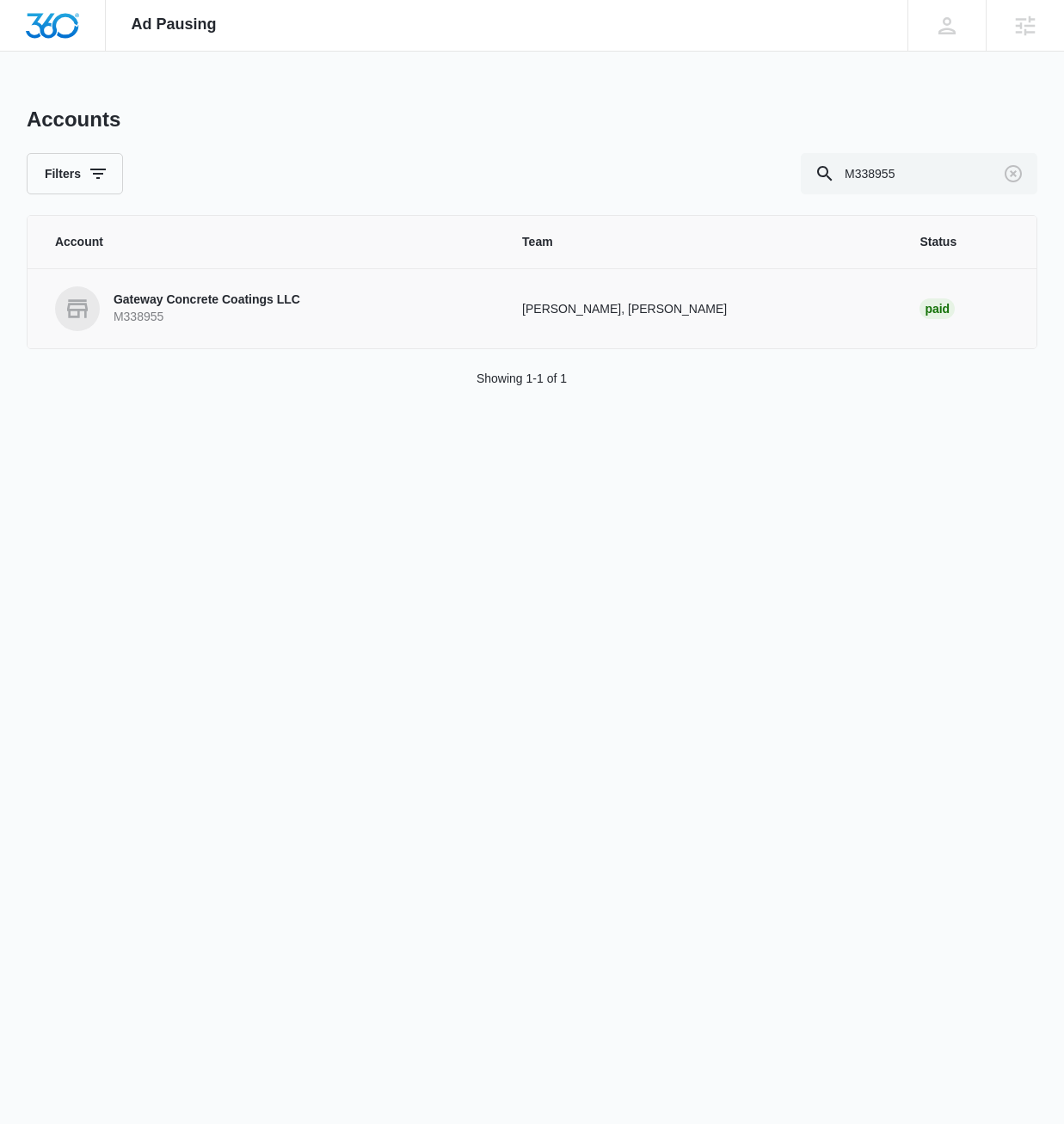
click at [163, 307] on p "Gateway Concrete Coatings LLC" at bounding box center [206, 300] width 186 height 17
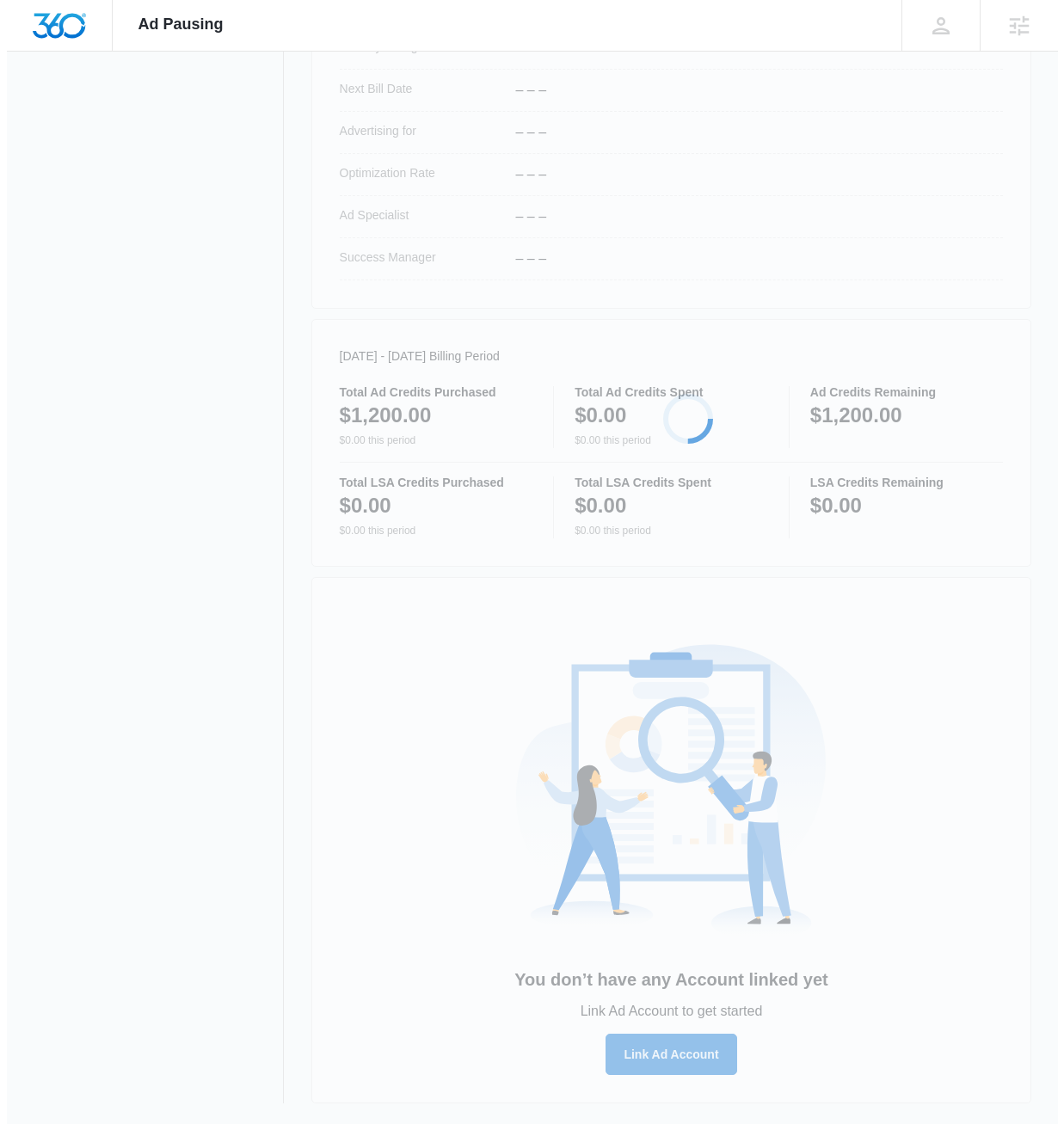
scroll to position [597, 0]
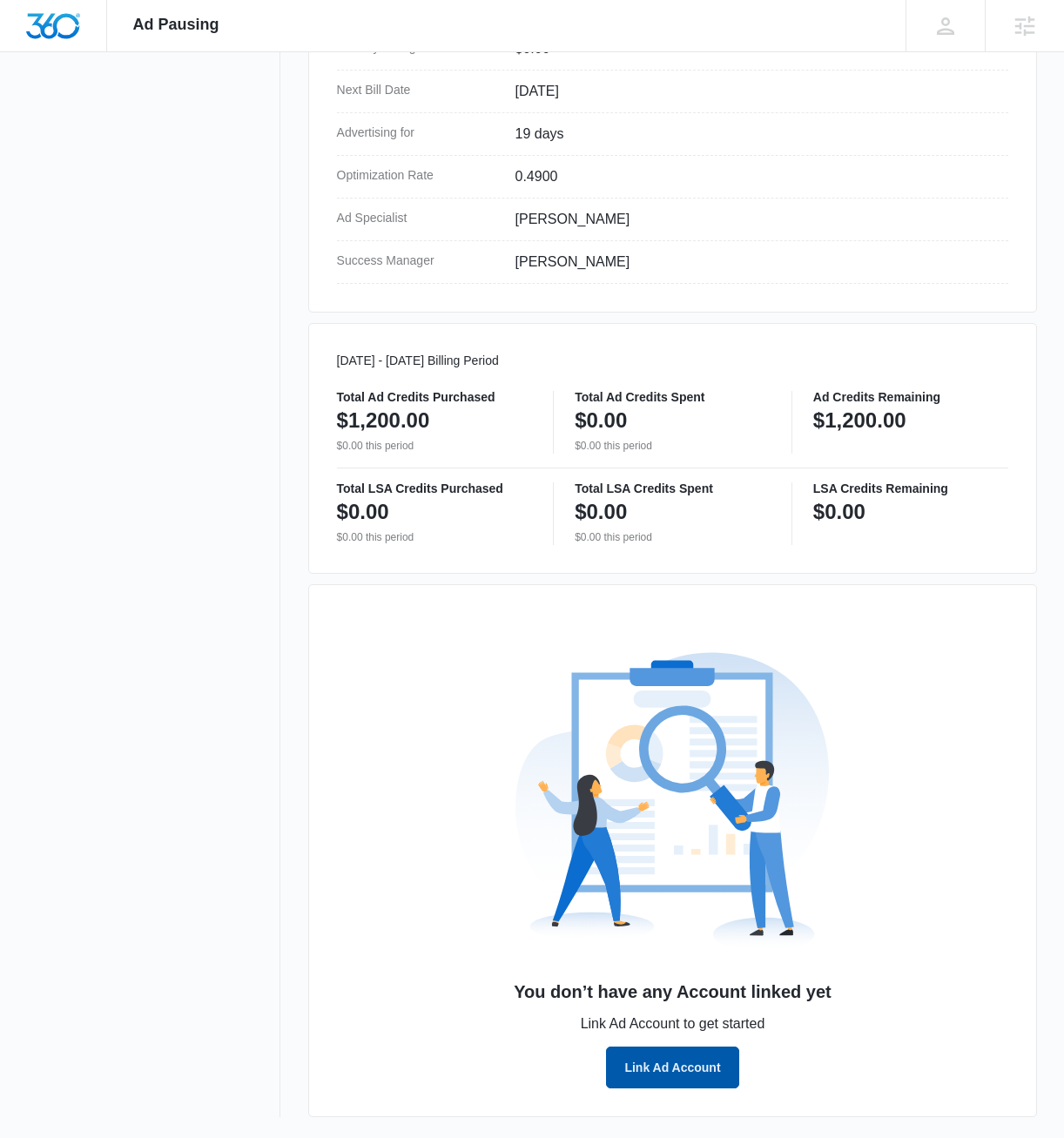
click at [677, 1072] on button "Link Ad Account" at bounding box center [672, 1067] width 133 height 41
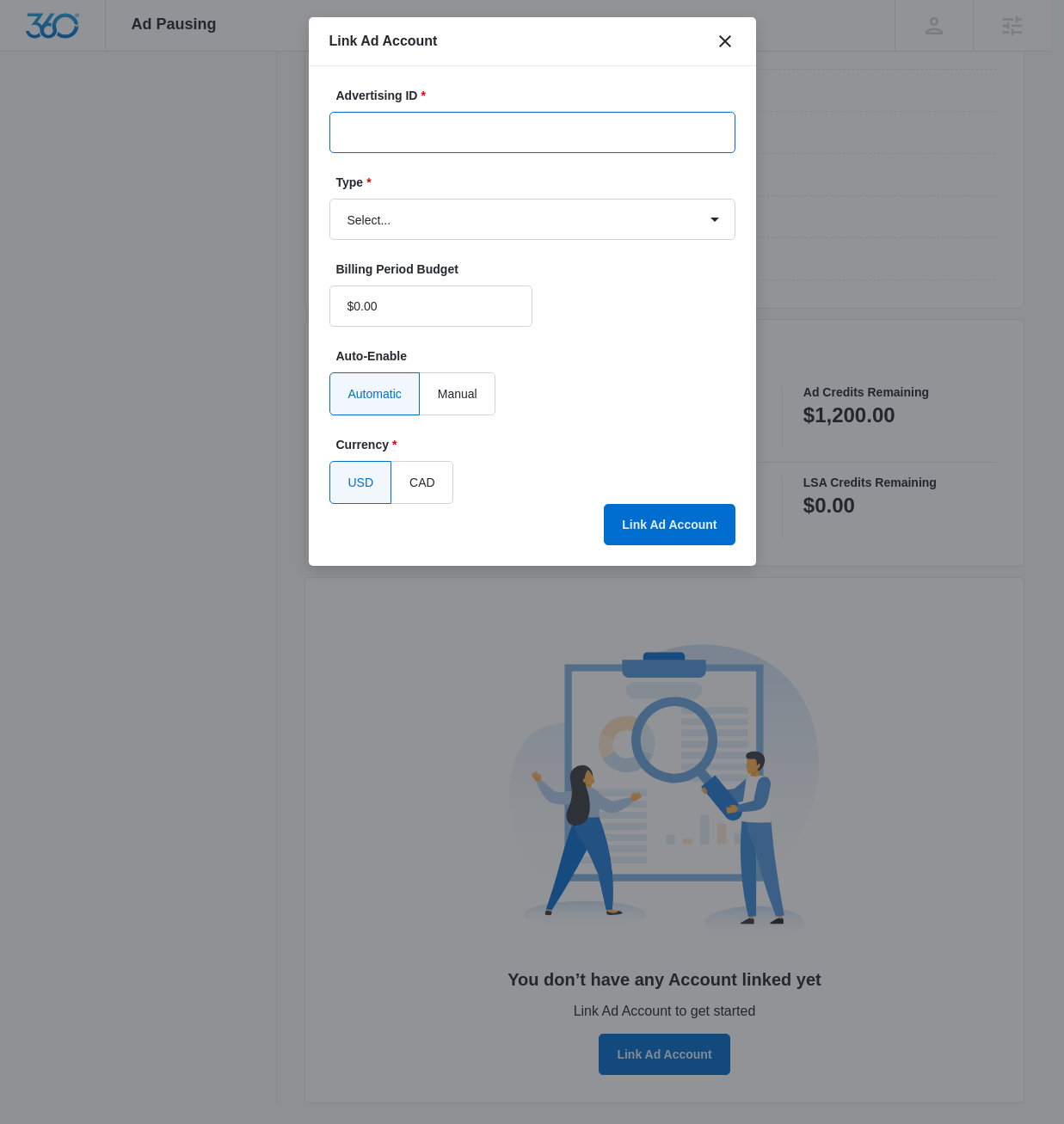
click at [501, 128] on input "Advertising ID *" at bounding box center [532, 132] width 406 height 41
paste input "[PHONE_NUMBER]"
type input "[PHONE_NUMBER]"
click at [564, 232] on select "Select... Bing Ads Facebook Ads Google Ads" at bounding box center [532, 218] width 406 height 41
select select "google"
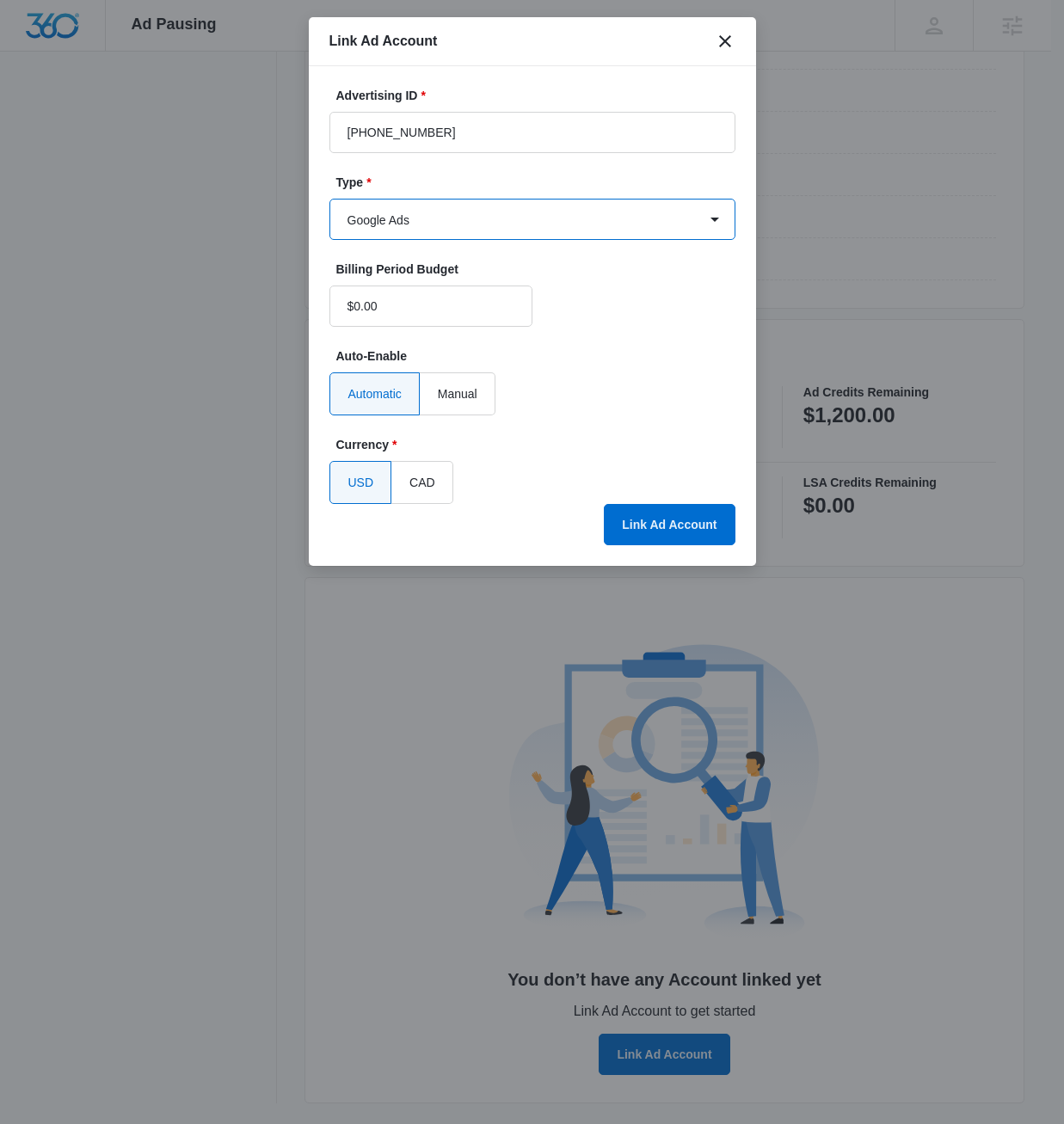
click at [329, 198] on select "Select... Bing Ads Facebook Ads Google Ads" at bounding box center [532, 218] width 406 height 41
click at [664, 520] on button "Link Ad Account" at bounding box center [669, 524] width 131 height 41
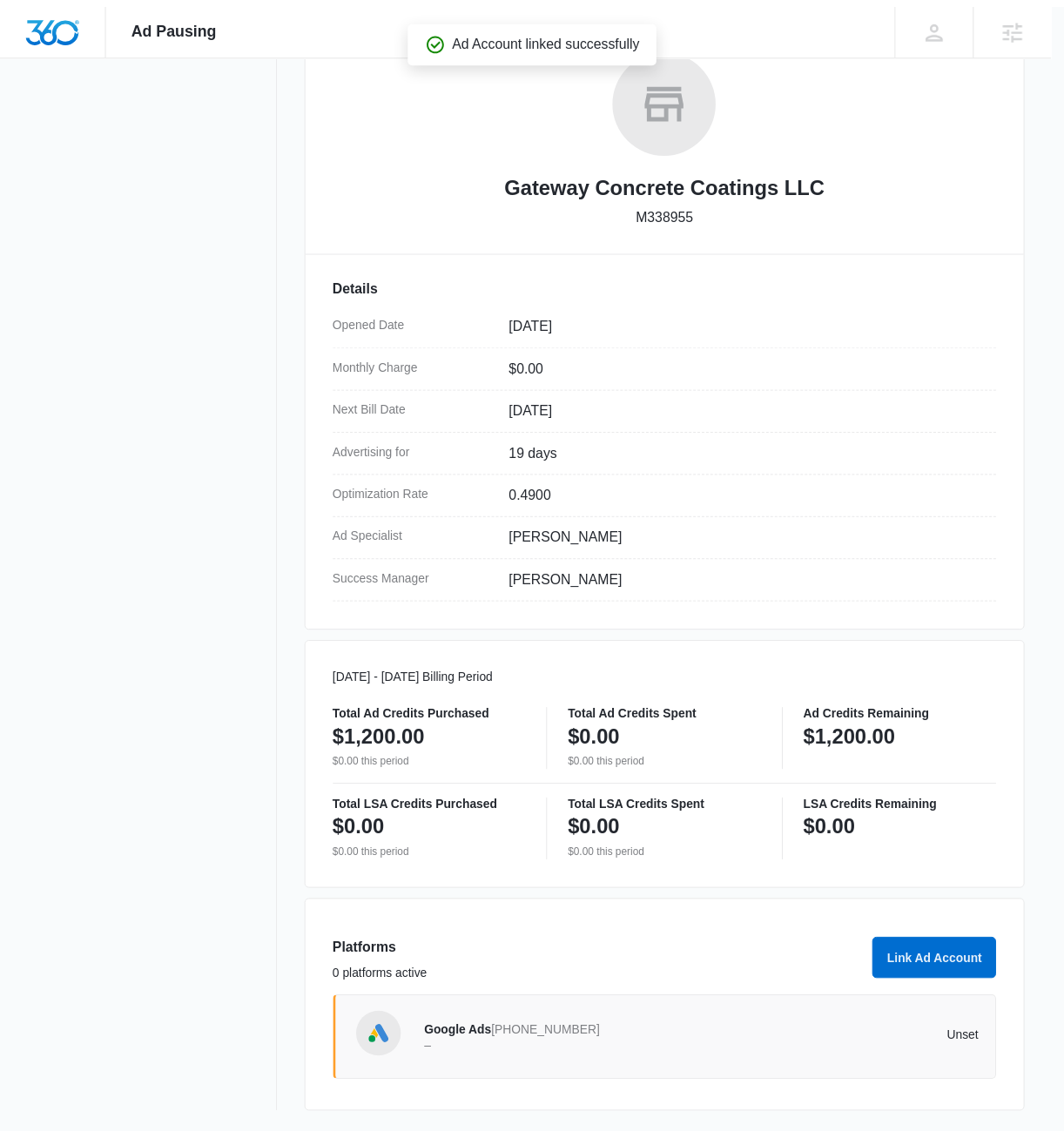
scroll to position [287, 0]
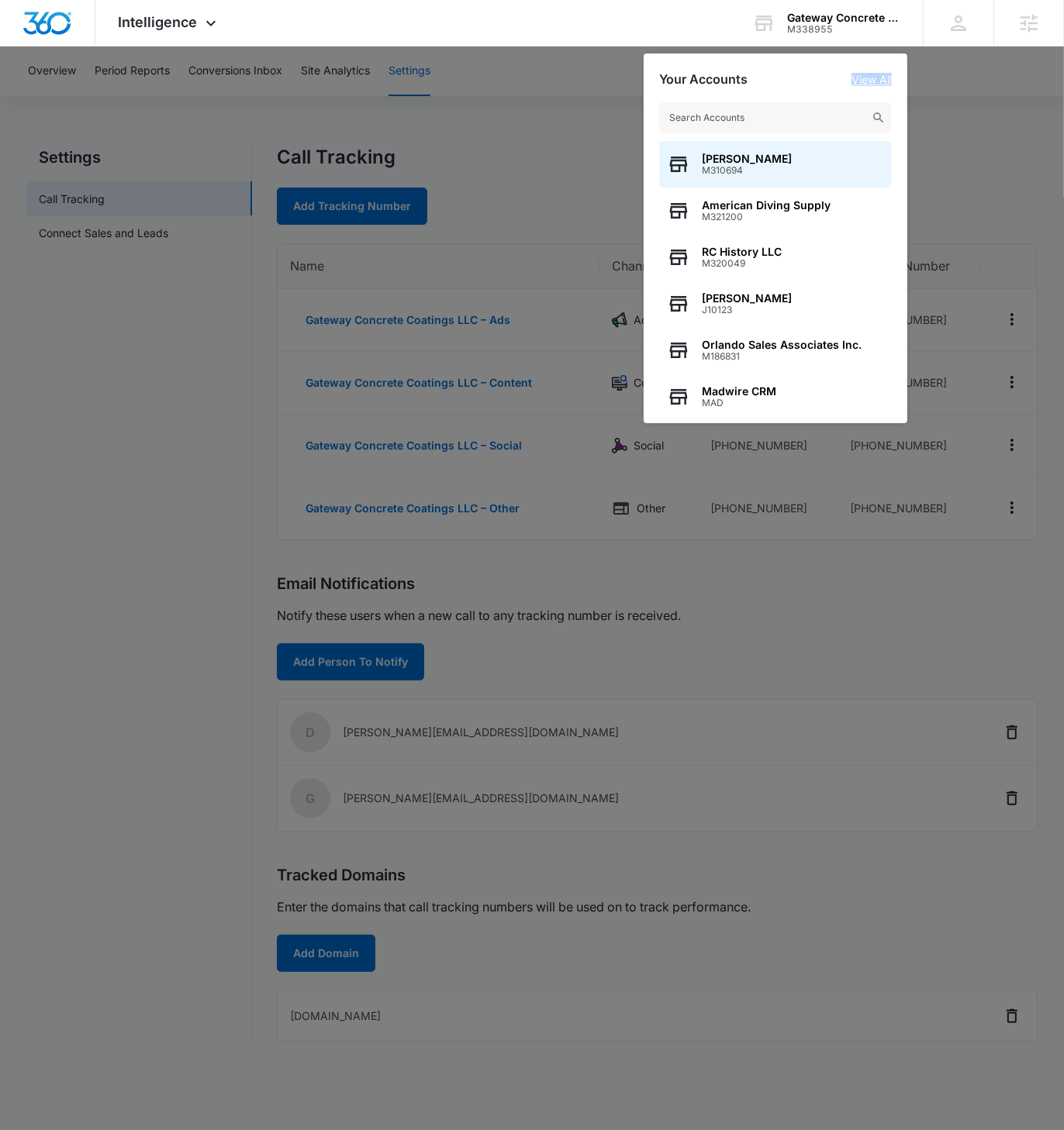
click at [862, 75] on link "View All" at bounding box center [871, 79] width 40 height 13
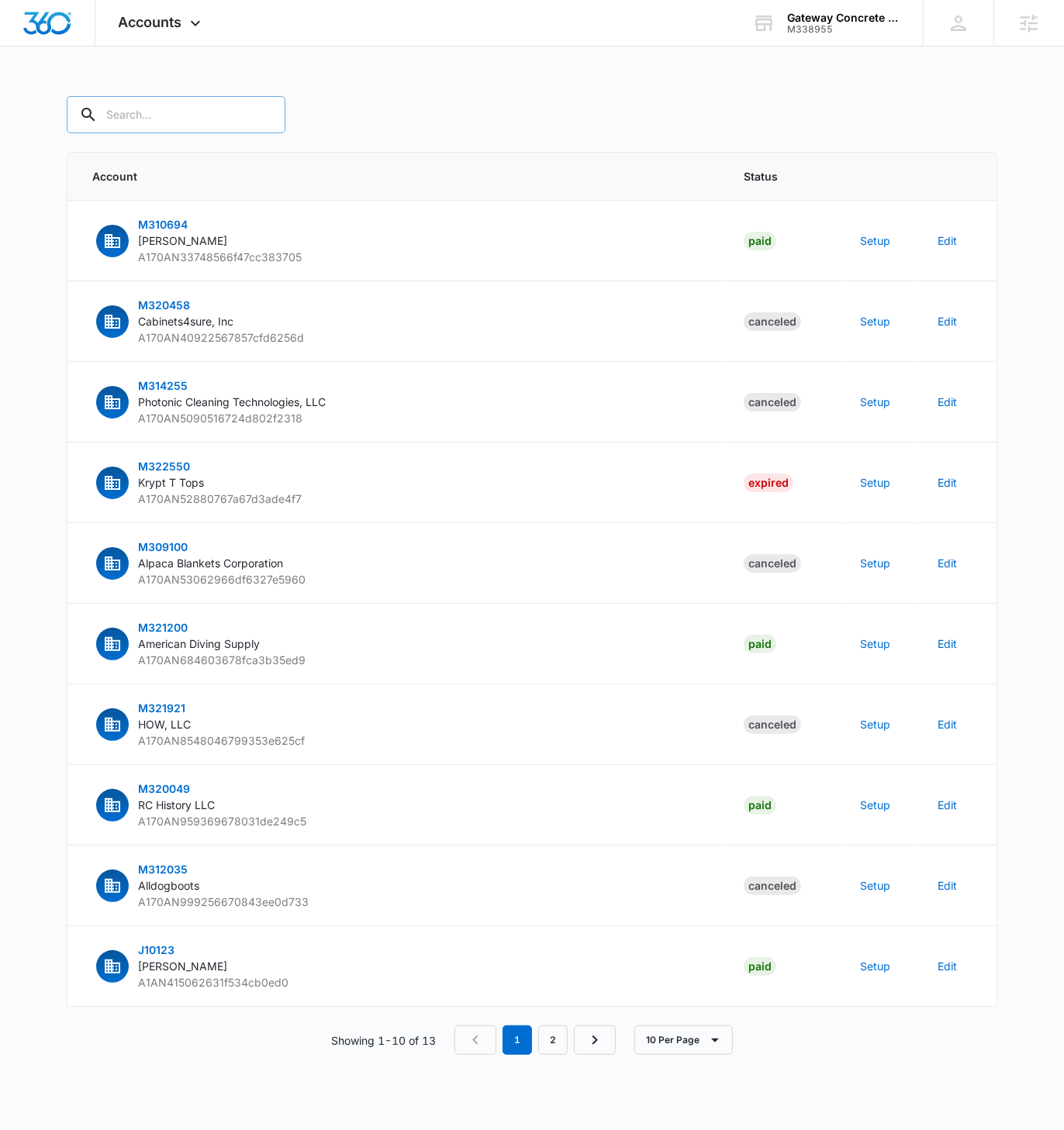
click at [145, 109] on input "text" at bounding box center [175, 114] width 219 height 37
paste input "M338955"
type input "M338955"
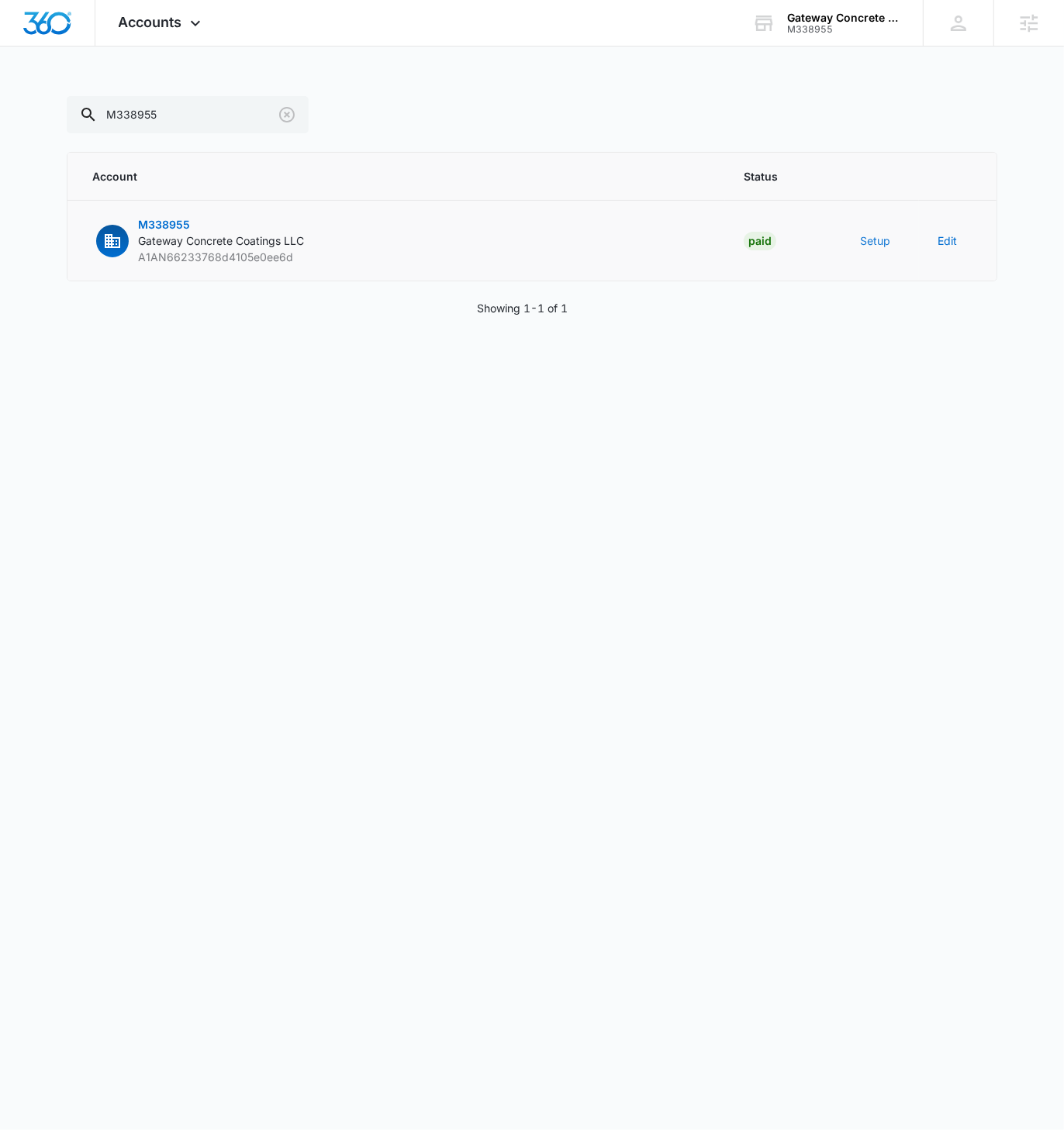
click at [869, 240] on button "Setup" at bounding box center [875, 241] width 30 height 16
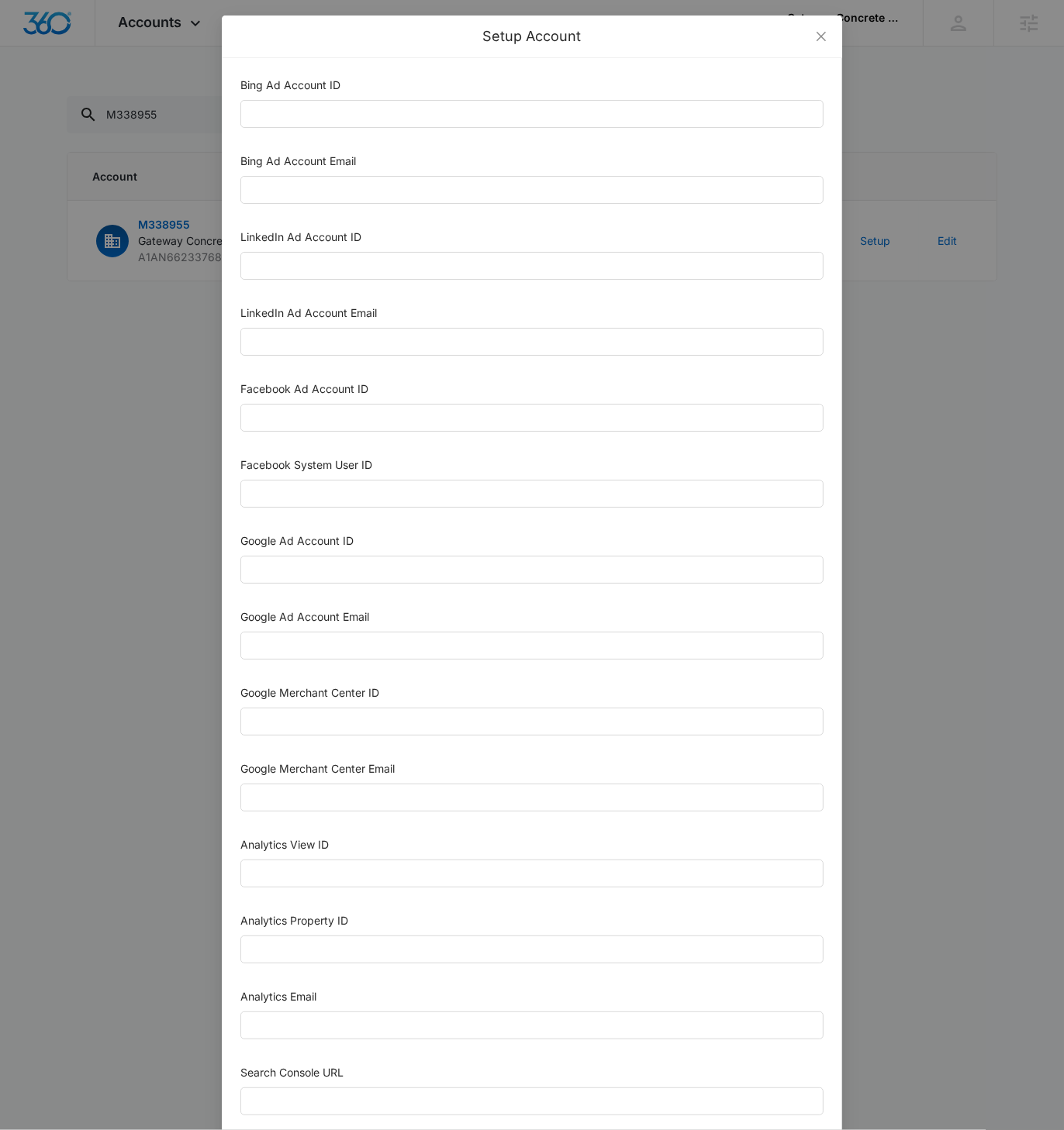
scroll to position [240, 0]
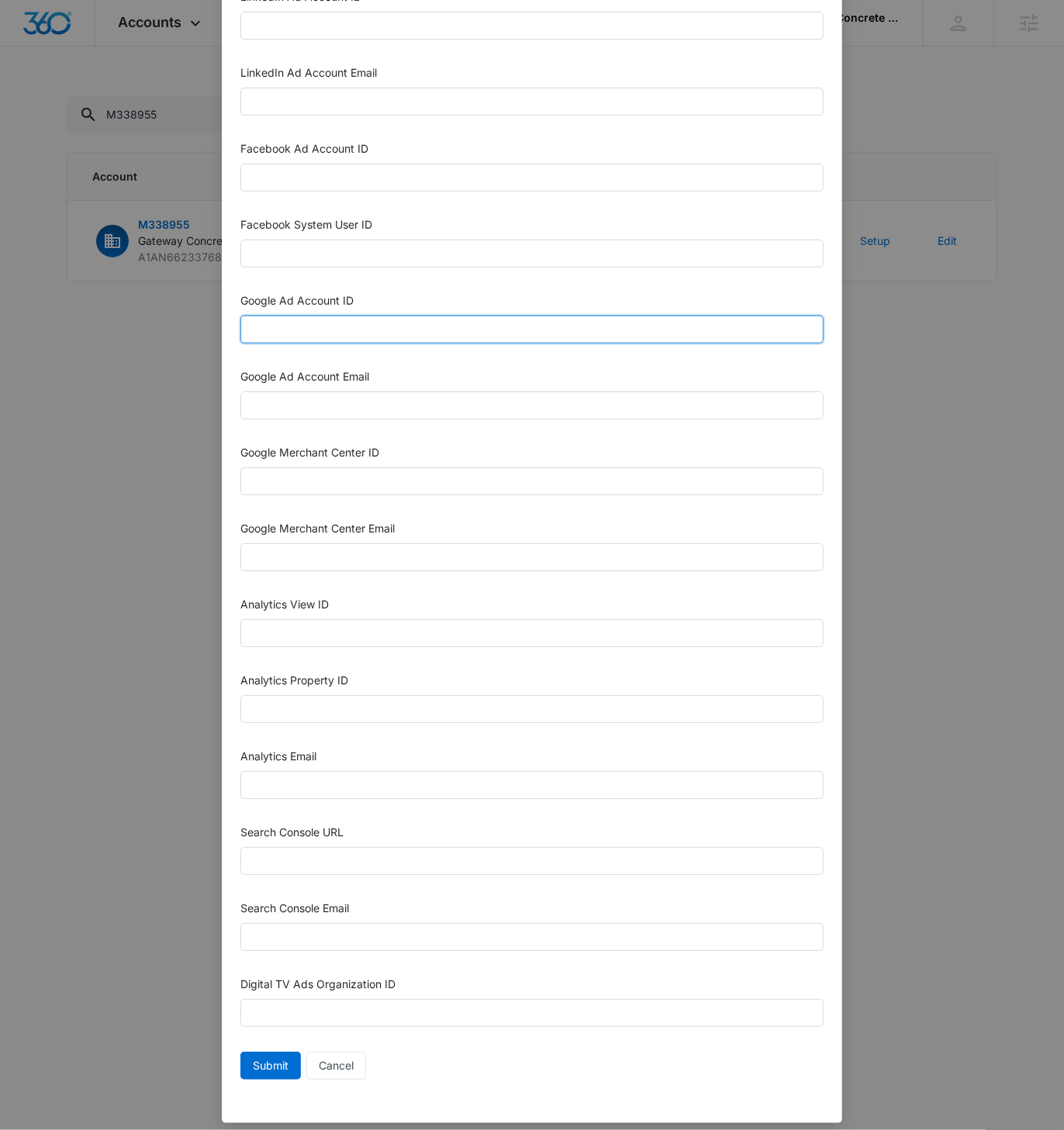
click at [294, 329] on input "Google Ad Account ID" at bounding box center [531, 329] width 583 height 28
paste input "[PHONE_NUMBER]"
type input "[PHONE_NUMBER]"
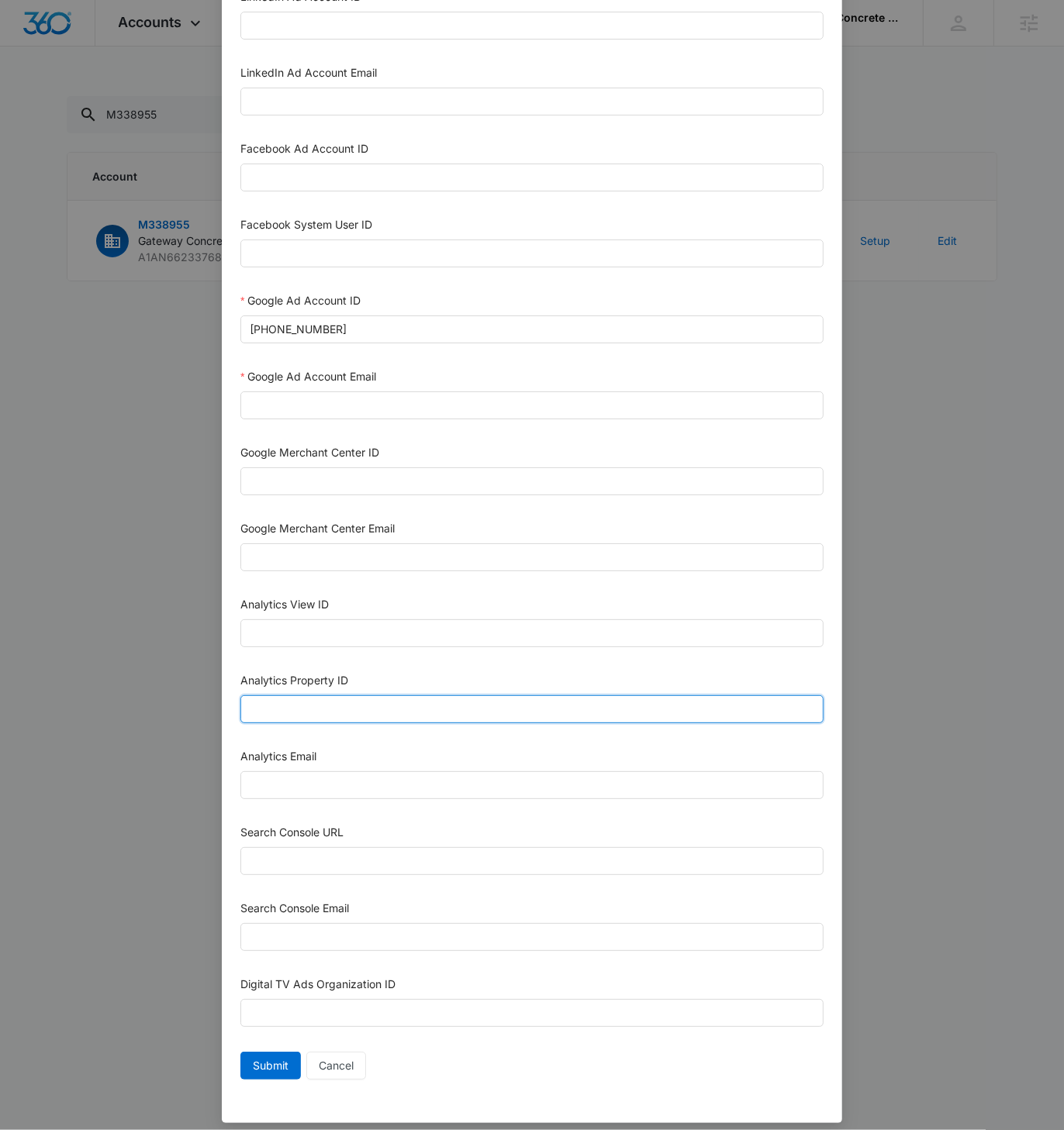
click at [259, 697] on input "Analytics Property ID" at bounding box center [531, 709] width 583 height 28
click at [260, 697] on input "Analytics Property ID" at bounding box center [531, 709] width 583 height 28
paste input "508463041"
type input "508463041"
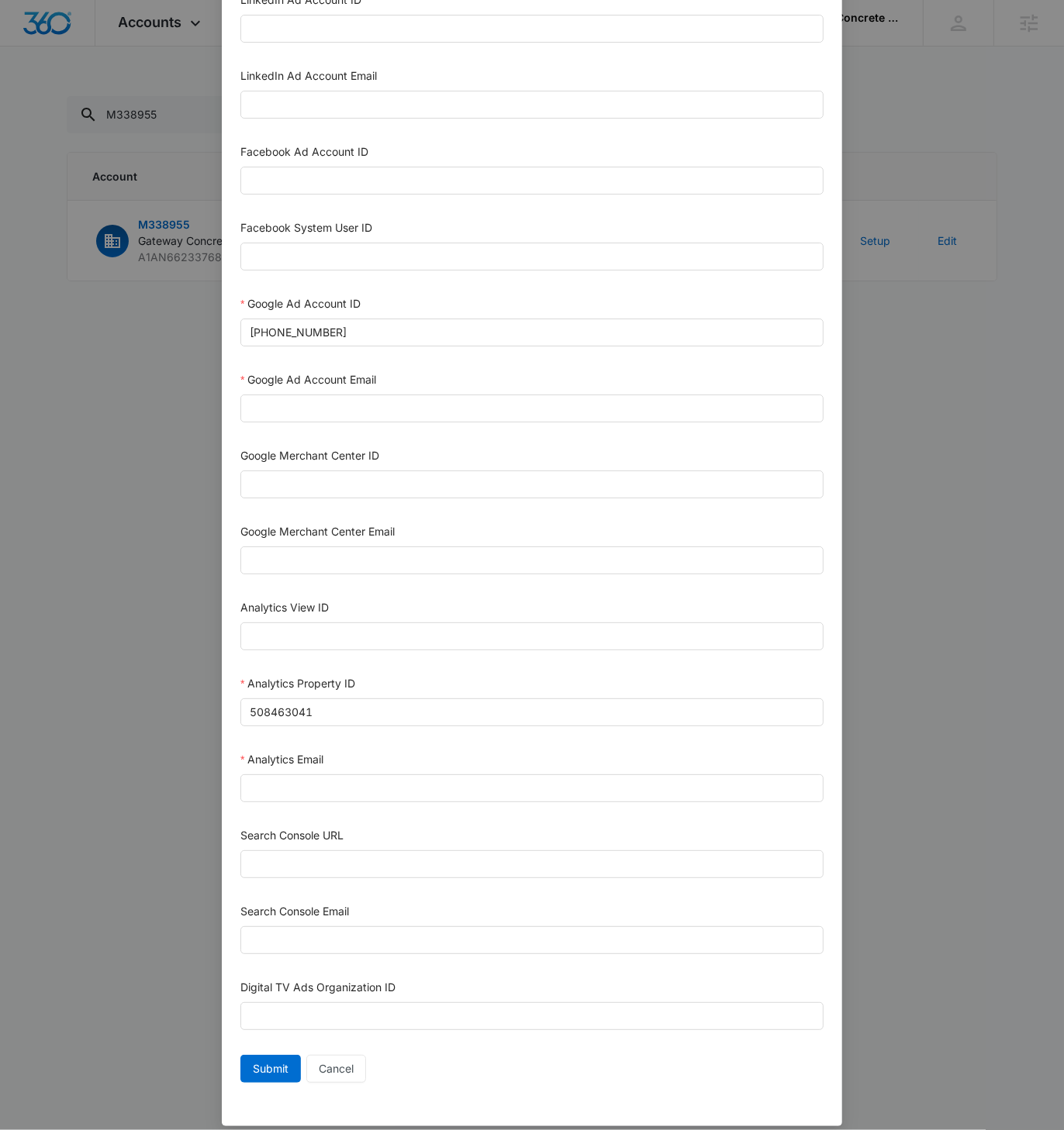
scroll to position [236, 0]
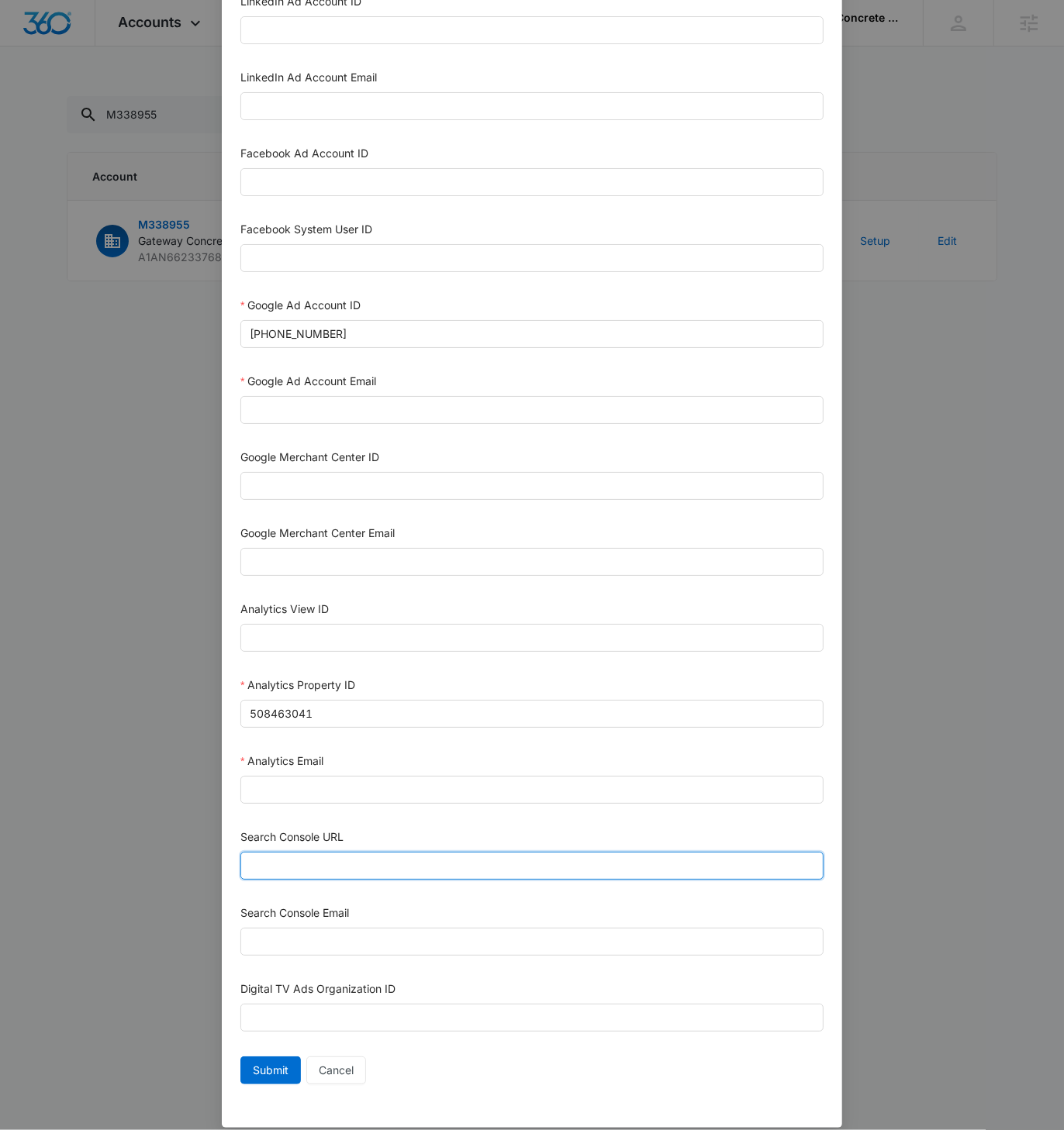
click at [337, 852] on input "Search Console URL" at bounding box center [531, 866] width 583 height 28
paste input "https://gatewayconcretecoating.com"
type input "https://gatewayconcretecoating.com"
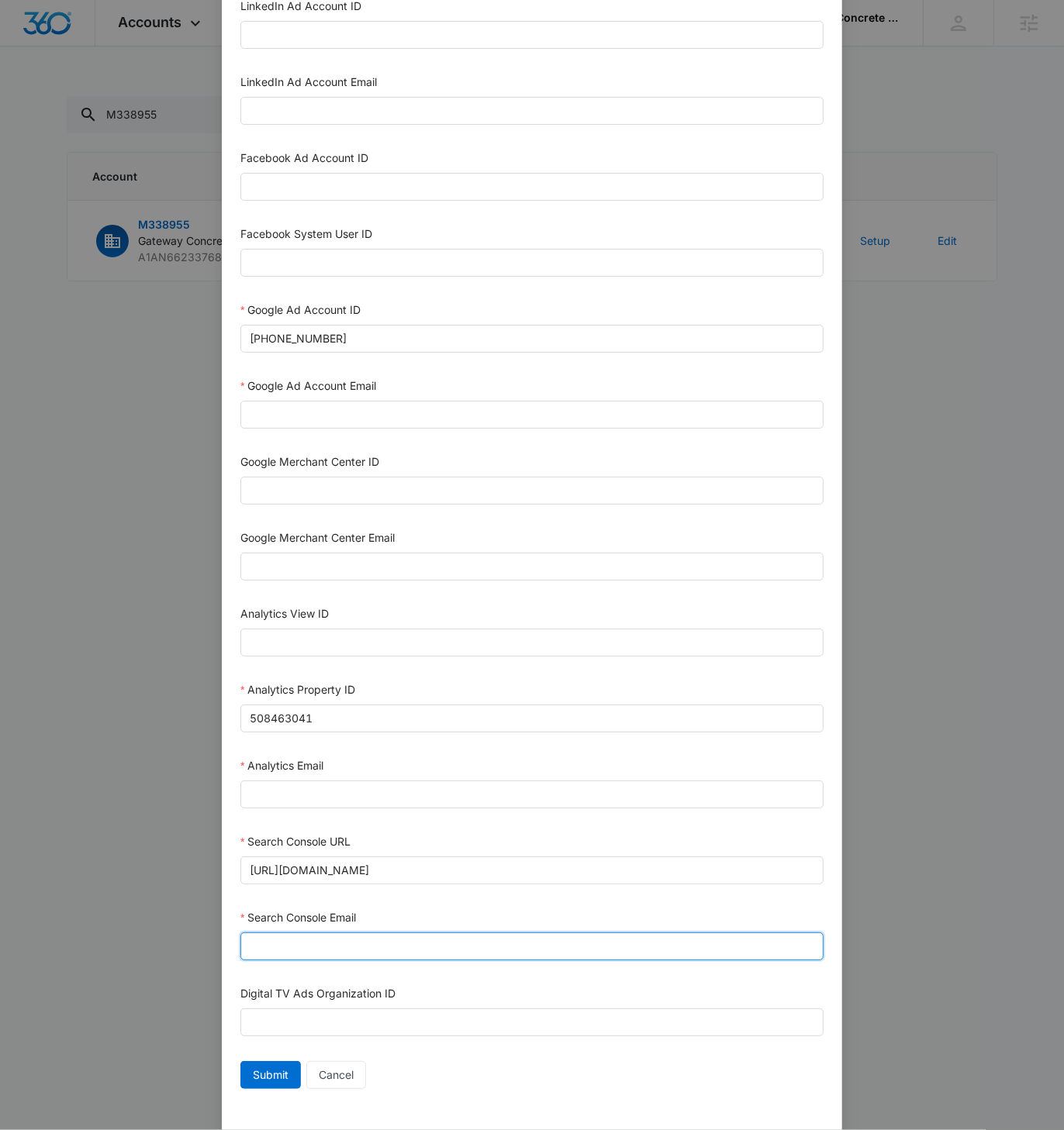
click at [334, 941] on input "Search Console Email" at bounding box center [531, 946] width 583 height 28
paste input "M360+Accounts1023@madwiremedia.com"
type input "M360+Accounts1023@madwiremedia.com"
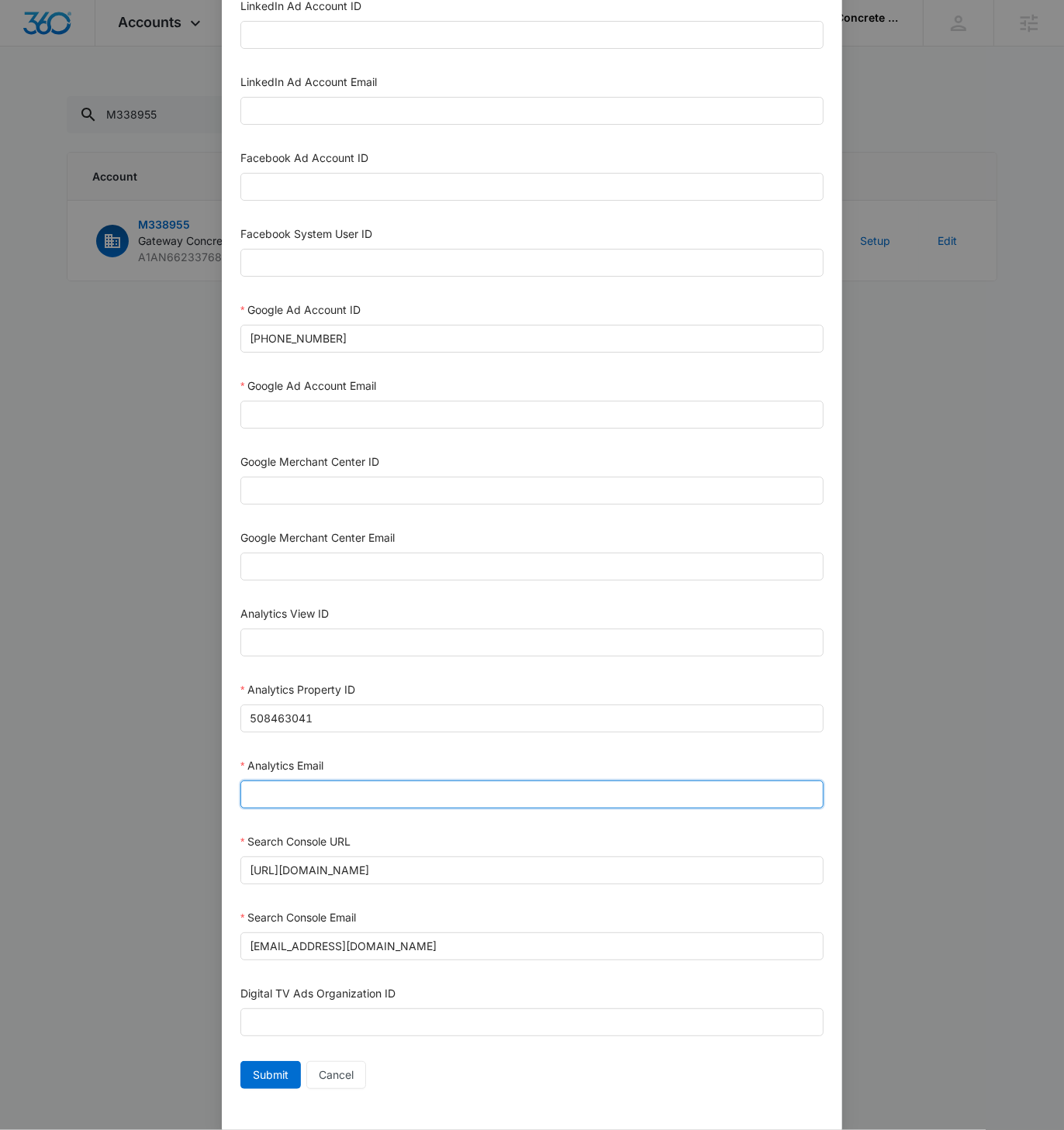
click at [308, 780] on input "Analytics Email" at bounding box center [531, 794] width 583 height 28
paste input "M360+Accounts1023@madwiremedia.com"
type input "M360+Accounts1023@madwiremedia.com"
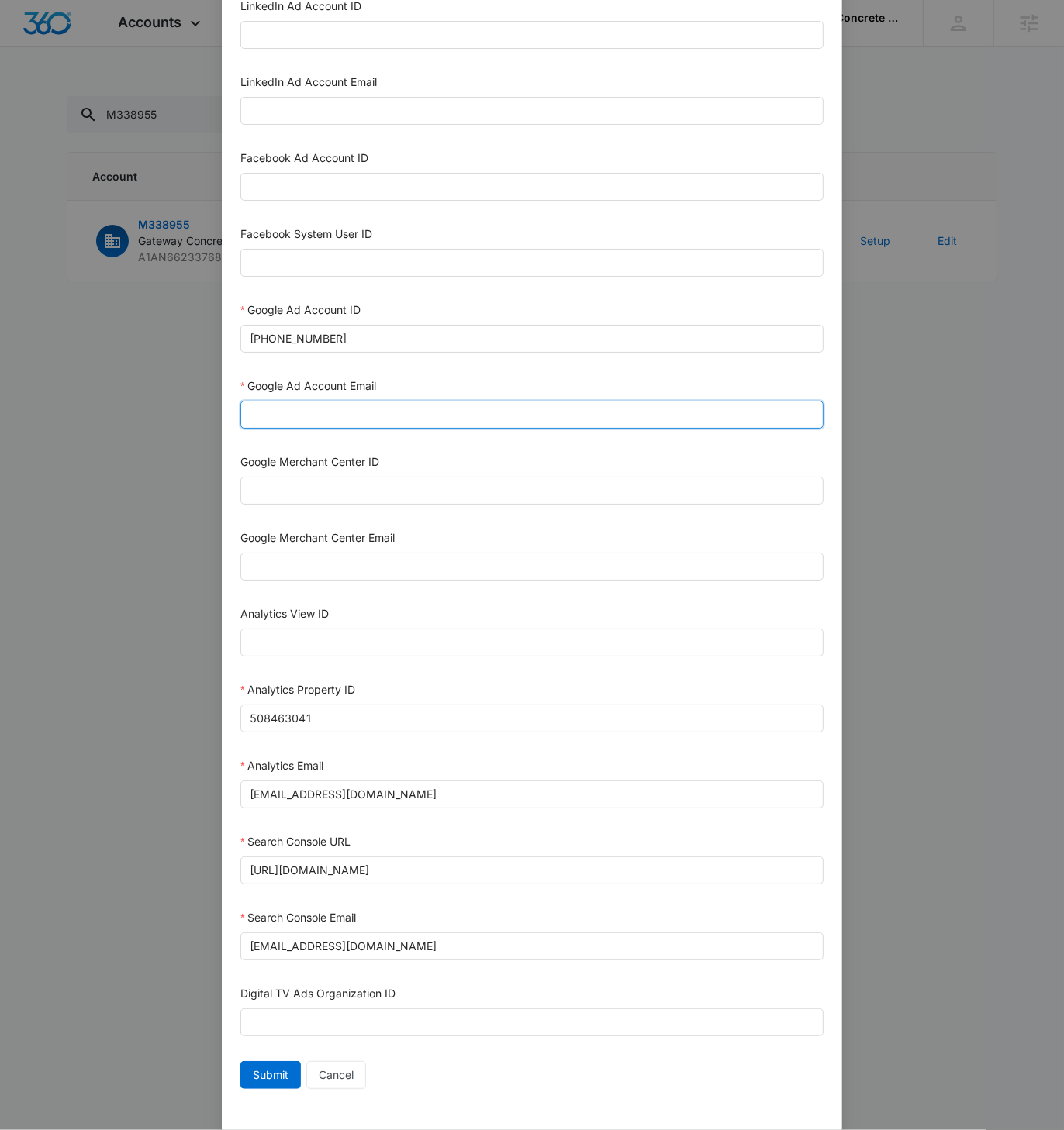
click at [307, 401] on input "Google Ad Account Email" at bounding box center [531, 415] width 583 height 28
paste input "M360+Accounts1023@madwiremedia.com"
type input "M360+Accounts1023@madwiremedia.com"
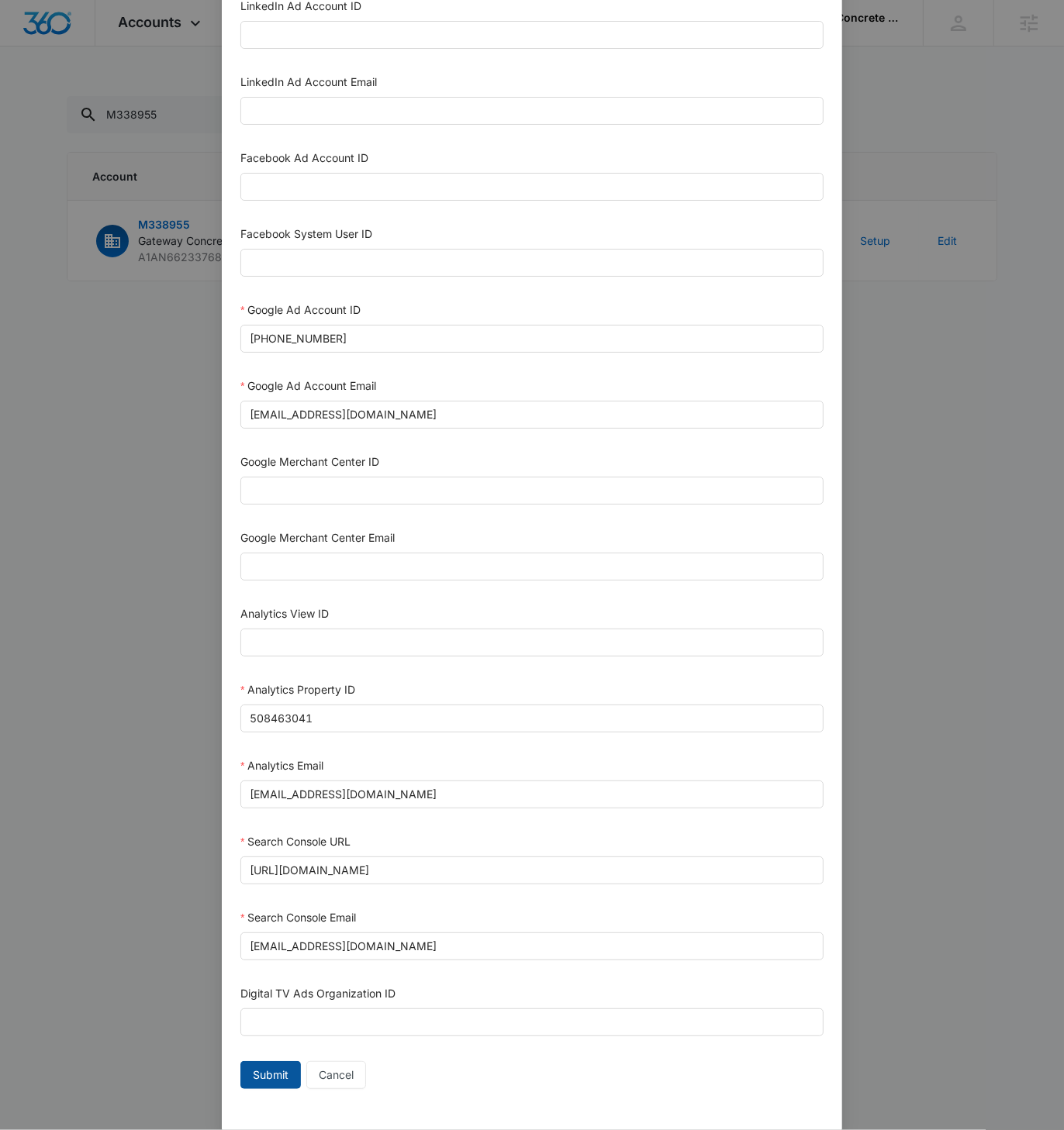
click at [264, 1067] on span "Submit" at bounding box center [271, 1075] width 36 height 17
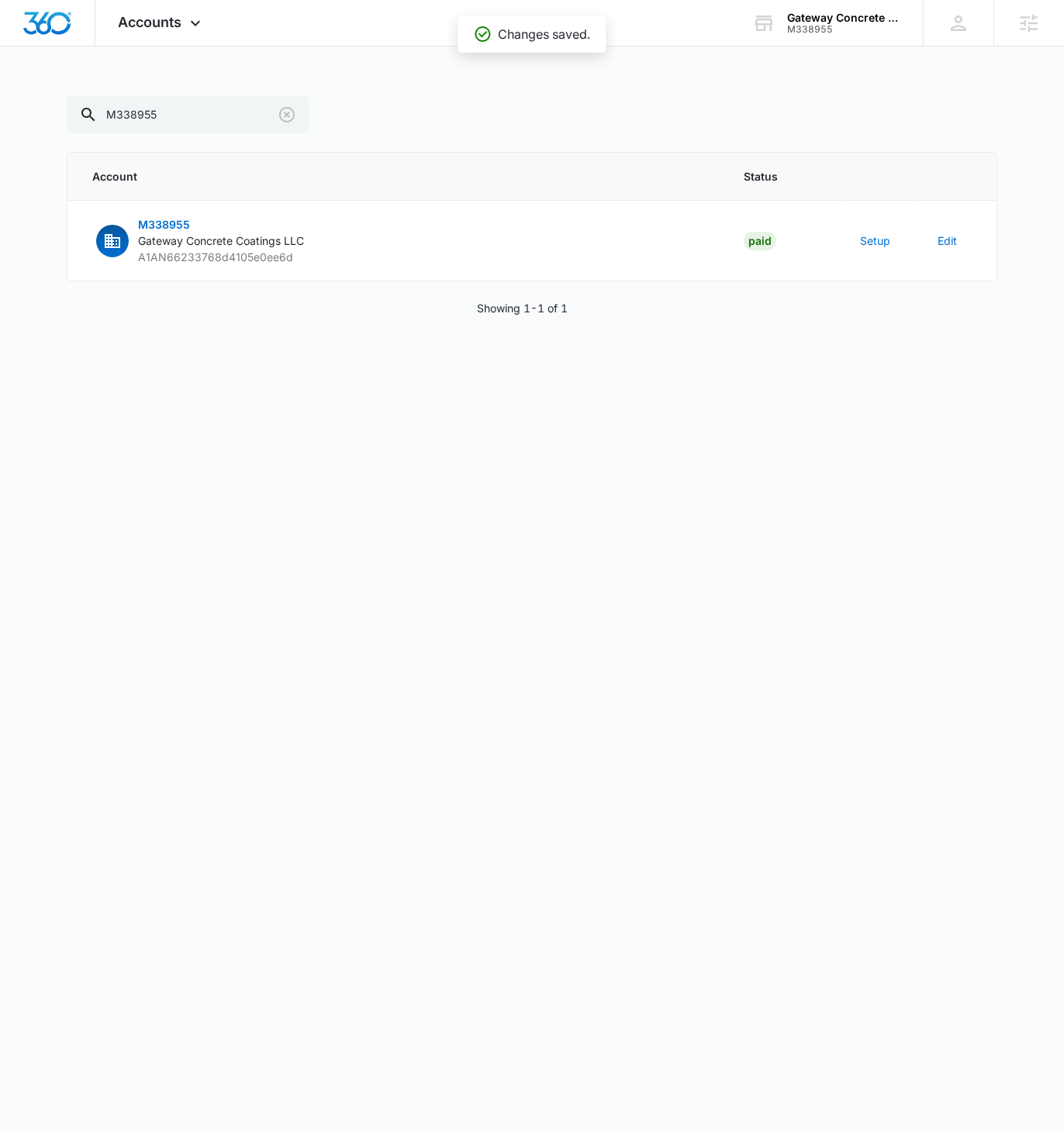
scroll to position [225, 0]
